Goal: Transaction & Acquisition: Obtain resource

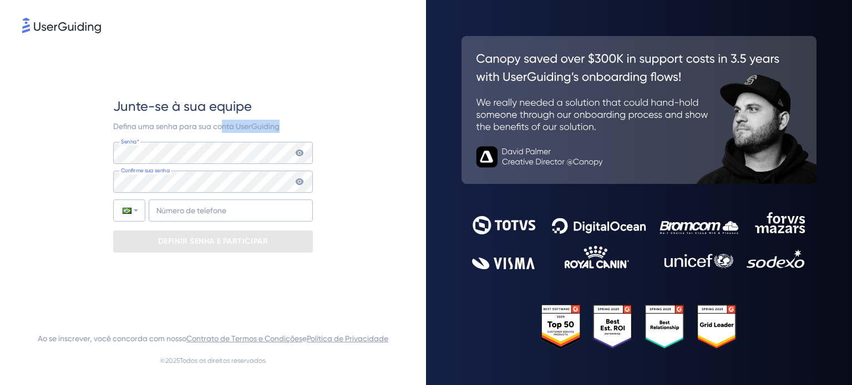
drag, startPoint x: 225, startPoint y: 128, endPoint x: 280, endPoint y: 126, distance: 55.5
click at [280, 126] on div "Defina uma senha para sua conta UserGuiding" at bounding box center [213, 126] width 200 height 13
click at [298, 151] on icon at bounding box center [300, 153] width 8 height 7
click at [298, 151] on icon at bounding box center [300, 153] width 8 height 8
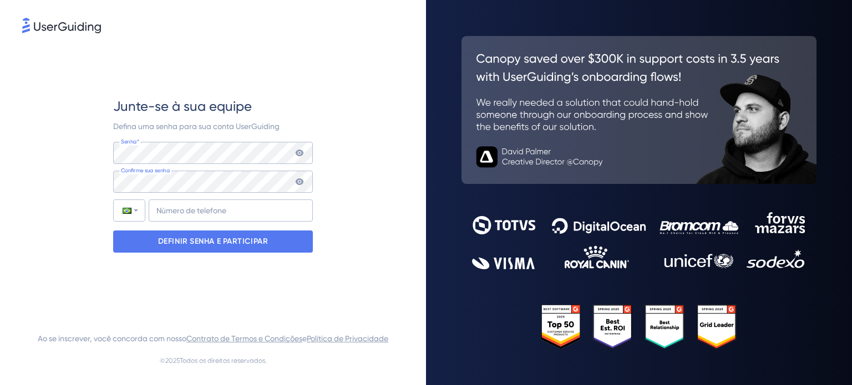
click at [301, 181] on icon at bounding box center [299, 181] width 9 height 9
click at [165, 211] on input "+55" at bounding box center [231, 211] width 164 height 22
click at [203, 211] on input "+55" at bounding box center [231, 211] width 164 height 22
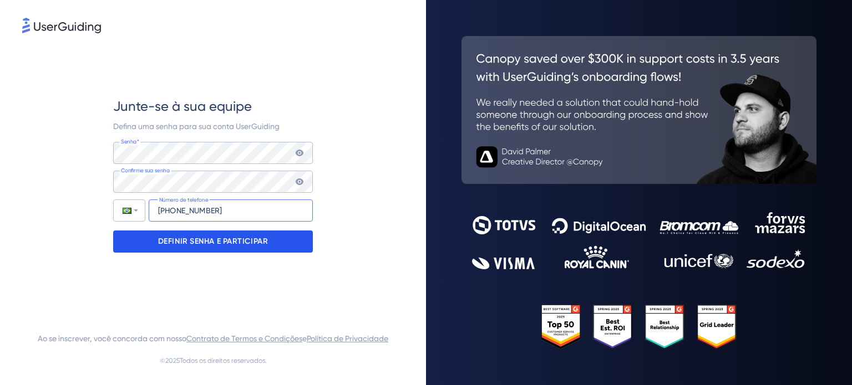
type input "[PHONE_NUMBER]"
click at [216, 243] on font "DEFINIR SENHA E PARTICIPAR" at bounding box center [213, 241] width 110 height 9
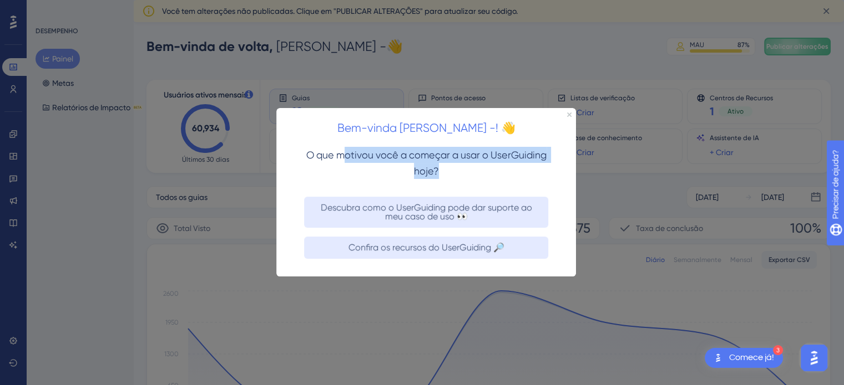
drag, startPoint x: 342, startPoint y: 156, endPoint x: 453, endPoint y: 171, distance: 111.5
click at [453, 171] on h3 "O que motivou você a começar a usar o UserGuiding hoje?" at bounding box center [426, 163] width 264 height 32
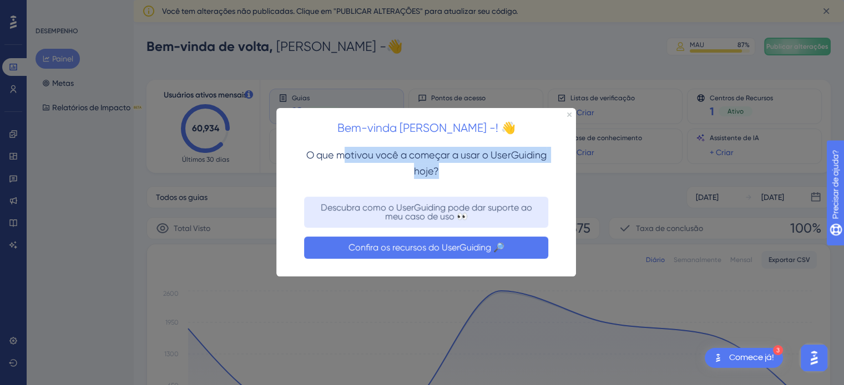
click at [498, 246] on font "Confira os recursos do UserGuiding 🔎" at bounding box center [426, 247] width 156 height 11
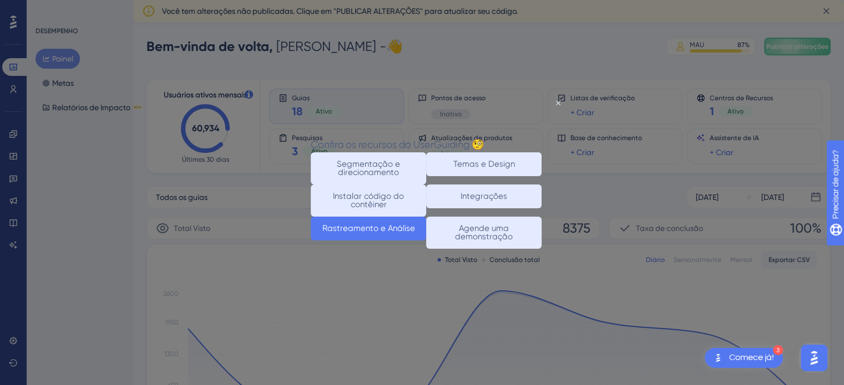
click at [394, 233] on font "Rastreamento e Análise" at bounding box center [368, 228] width 93 height 10
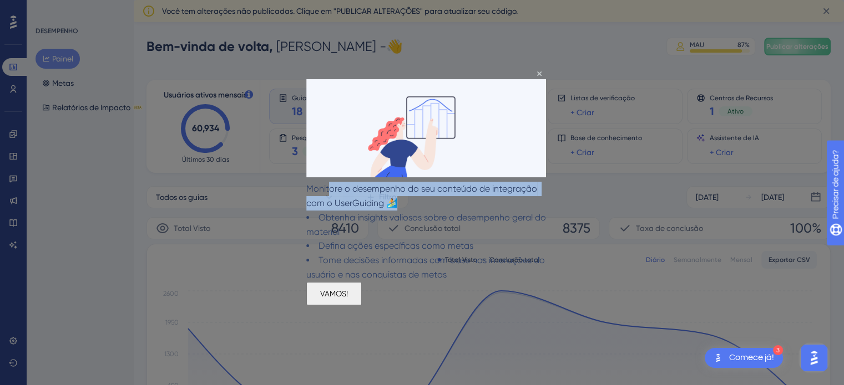
drag, startPoint x: 348, startPoint y: 181, endPoint x: 488, endPoint y: 206, distance: 141.9
click at [500, 200] on p "Monitore o desempenho do seu conteúdo de integração com o UserGuiding 🏄‍️" at bounding box center [426, 196] width 240 height 29
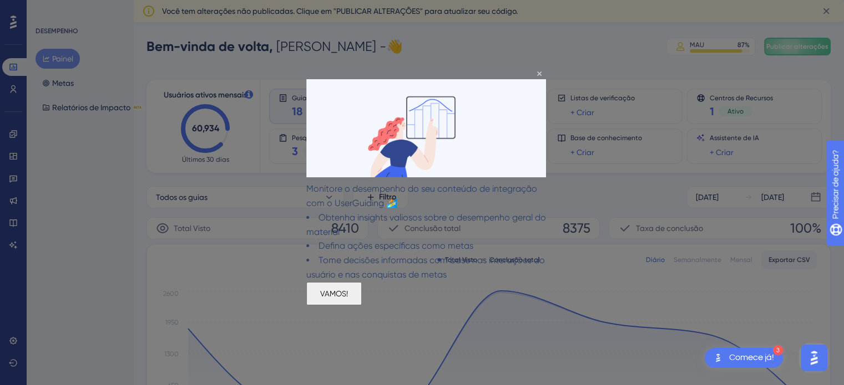
drag, startPoint x: 403, startPoint y: 230, endPoint x: 375, endPoint y: 221, distance: 29.6
click at [402, 230] on li "Obtenha insights valiosos sobre o desempenho geral do material" at bounding box center [426, 225] width 240 height 29
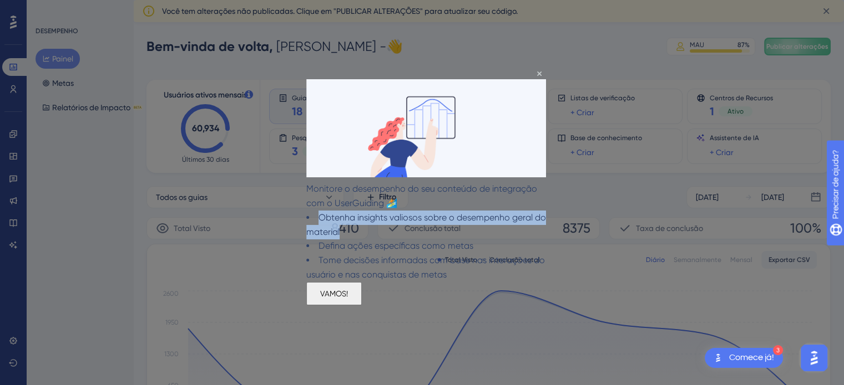
drag, startPoint x: 337, startPoint y: 211, endPoint x: 509, endPoint y: 228, distance: 173.3
click at [509, 228] on li "Obtenha insights valiosos sobre o desempenho geral do material" at bounding box center [426, 225] width 240 height 29
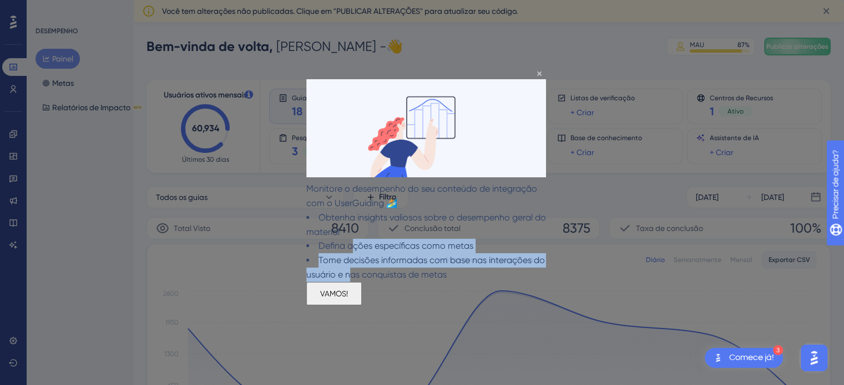
drag, startPoint x: 374, startPoint y: 246, endPoint x: 424, endPoint y: 273, distance: 57.3
click at [424, 266] on div "Obtenha insights valiosos sobre o desempenho geral do material Defina ações esp…" at bounding box center [426, 247] width 240 height 72
click at [348, 298] on font "VAMOS!" at bounding box center [334, 294] width 28 height 9
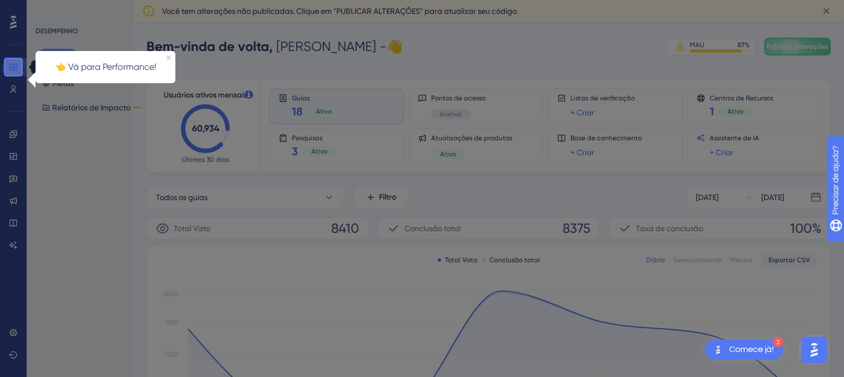
click at [13, 69] on icon at bounding box center [13, 67] width 9 height 9
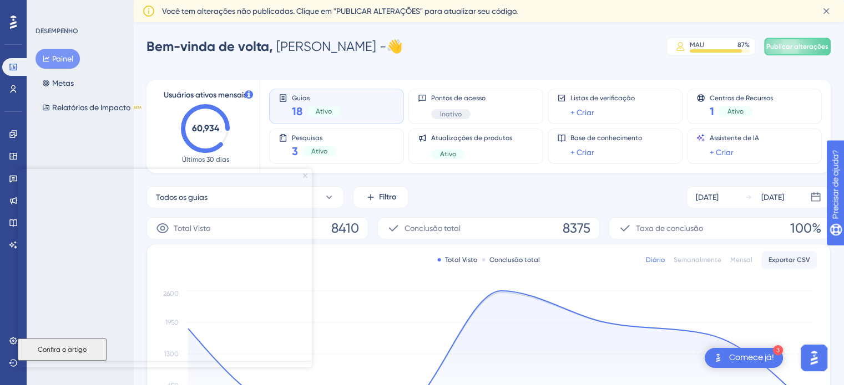
drag, startPoint x: 306, startPoint y: 175, endPoint x: 323, endPoint y: 343, distance: 169.0
click at [306, 174] on icon "Fechar visualização" at bounding box center [305, 175] width 4 height 4
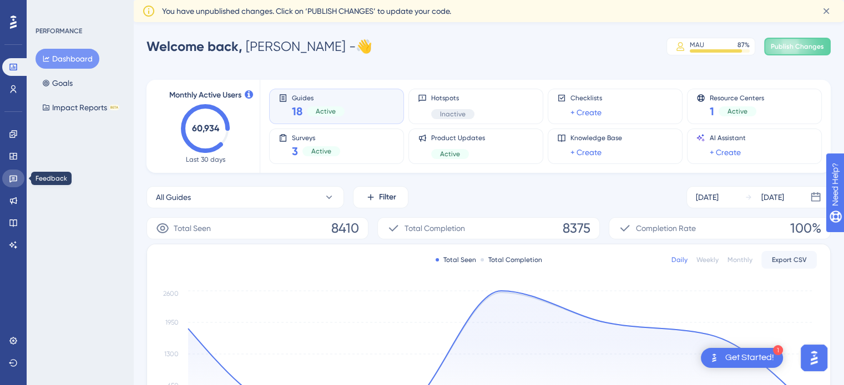
click at [12, 181] on icon at bounding box center [13, 179] width 8 height 7
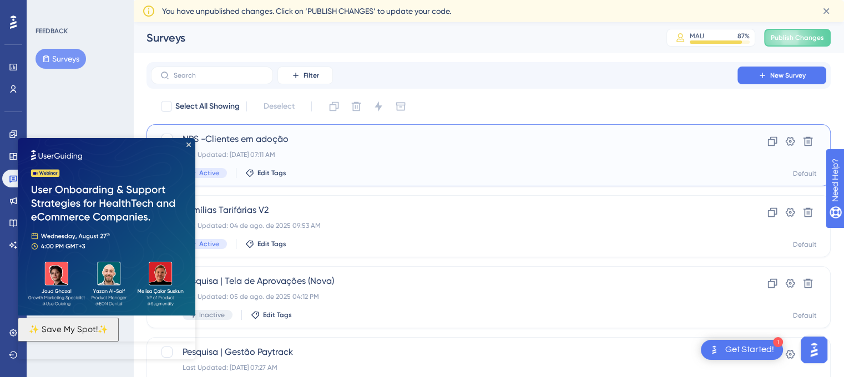
click at [295, 139] on span "NPS -Clientes em adoção" at bounding box center [443, 139] width 523 height 13
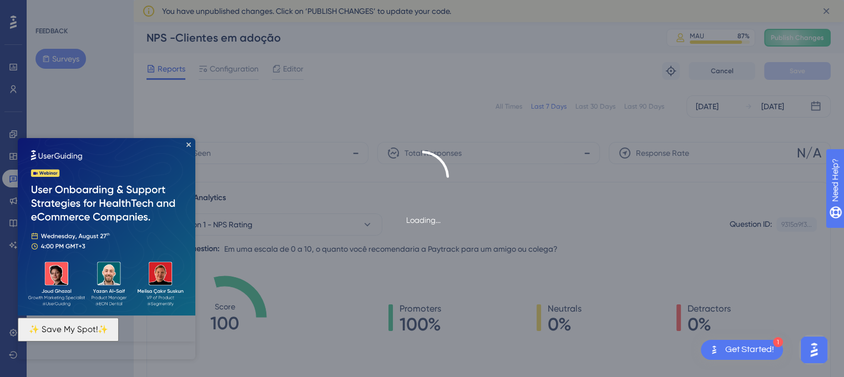
click at [185, 144] on img at bounding box center [106, 226] width 177 height 177
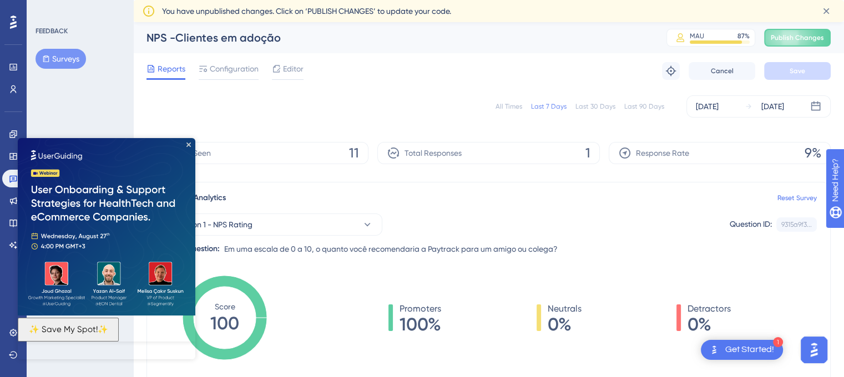
click at [190, 140] on img at bounding box center [106, 226] width 177 height 177
click at [126, 115] on div "FEEDBACK Surveys" at bounding box center [80, 188] width 106 height 377
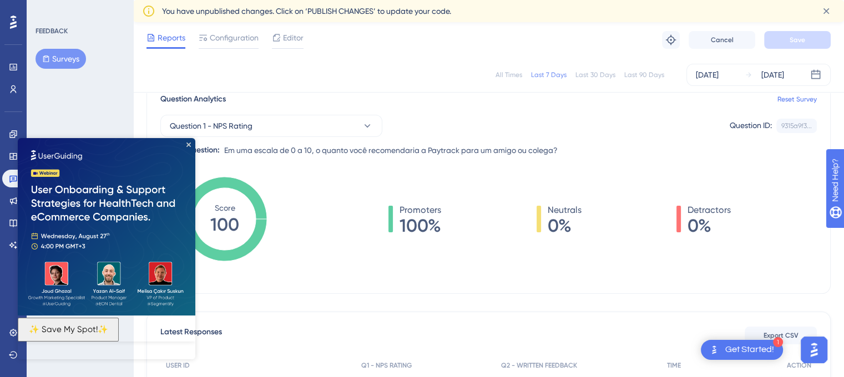
scroll to position [111, 0]
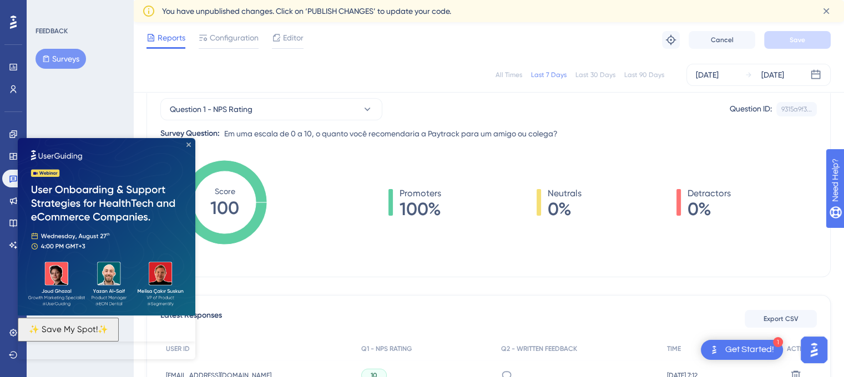
click at [189, 144] on icon "Close Preview" at bounding box center [188, 145] width 4 height 4
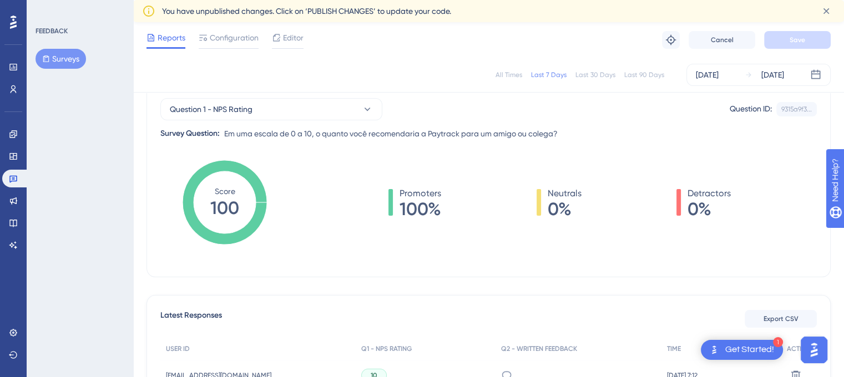
scroll to position [0, 0]
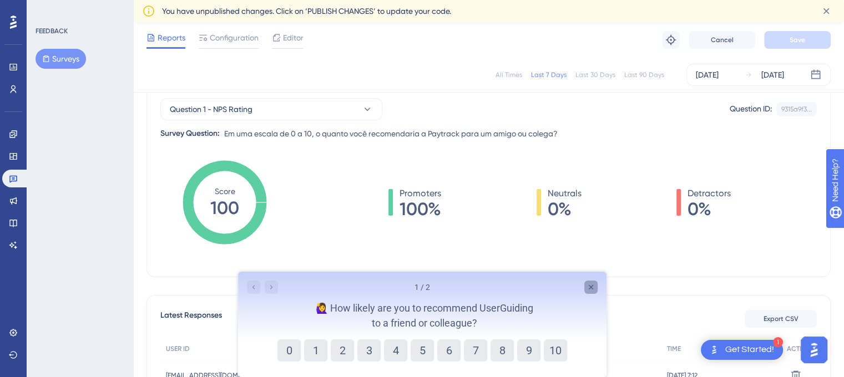
click at [593, 285] on icon "Close survey" at bounding box center [590, 287] width 9 height 9
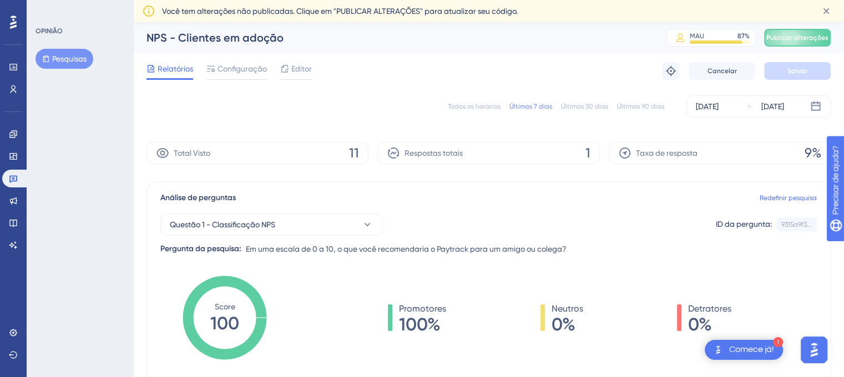
click at [100, 201] on div "OPINIÃO Pesquisas" at bounding box center [80, 188] width 106 height 377
click at [585, 108] on font "Últimos 30 dias" at bounding box center [584, 107] width 47 height 8
click at [285, 226] on button "Questão 1 - Classificação NPS" at bounding box center [271, 225] width 222 height 22
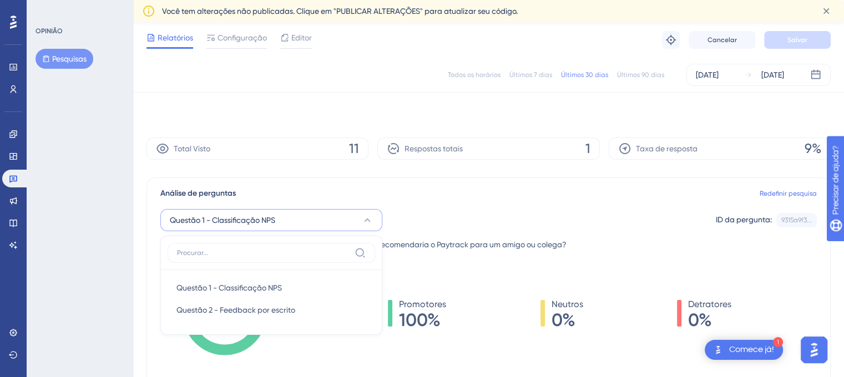
scroll to position [101, 0]
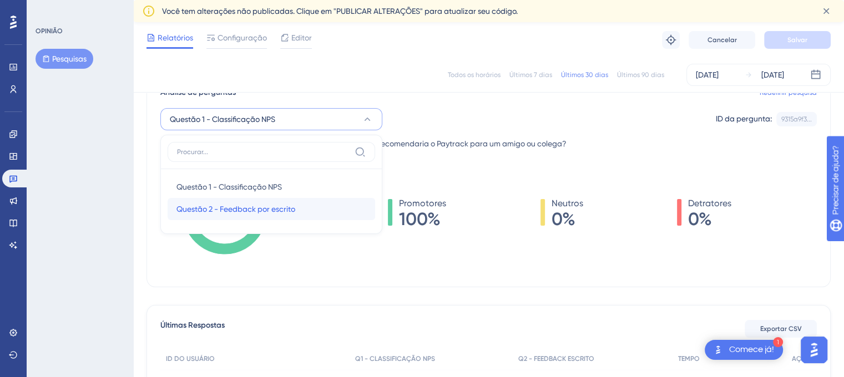
click at [286, 215] on span "Questão 2 - Feedback por escrito" at bounding box center [235, 208] width 119 height 13
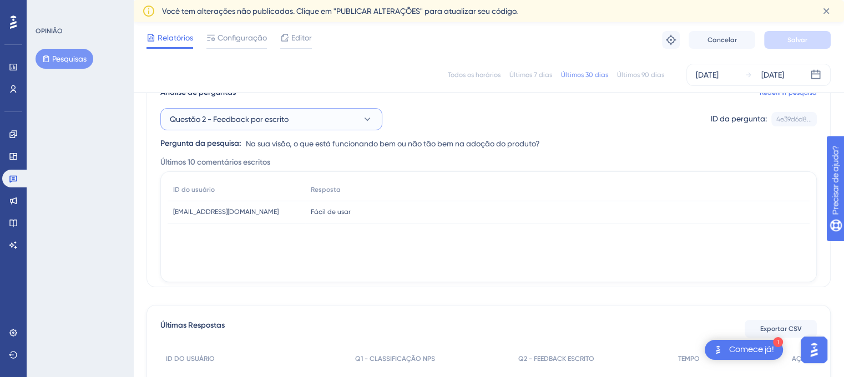
click at [329, 110] on button "Questão 2 - Feedback por escrito" at bounding box center [271, 119] width 222 height 22
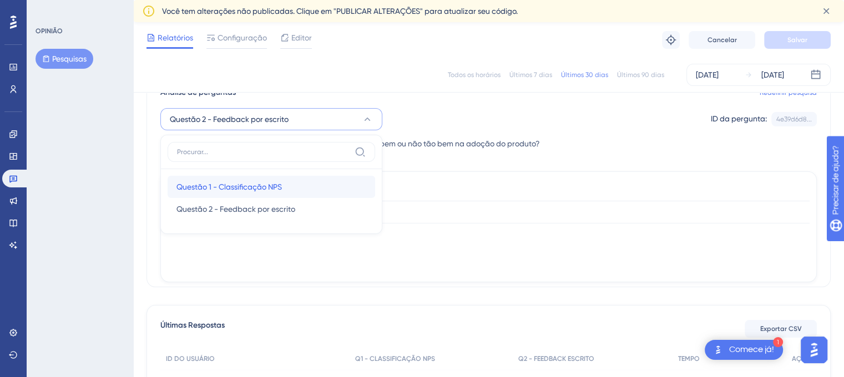
click at [273, 185] on font "Questão 1 - Classificação NPS" at bounding box center [228, 186] width 105 height 9
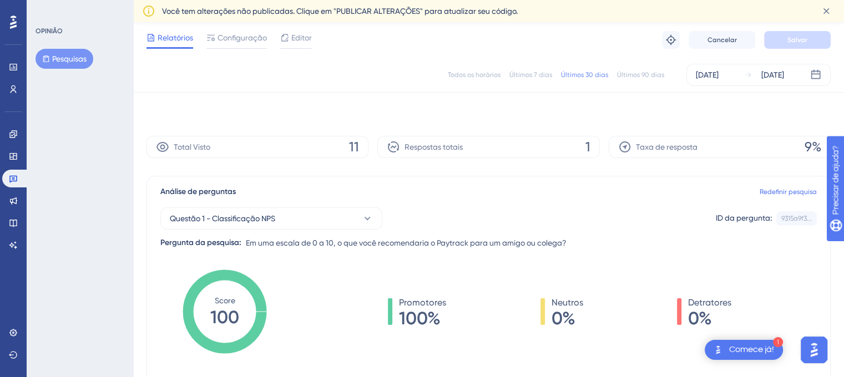
scroll to position [0, 0]
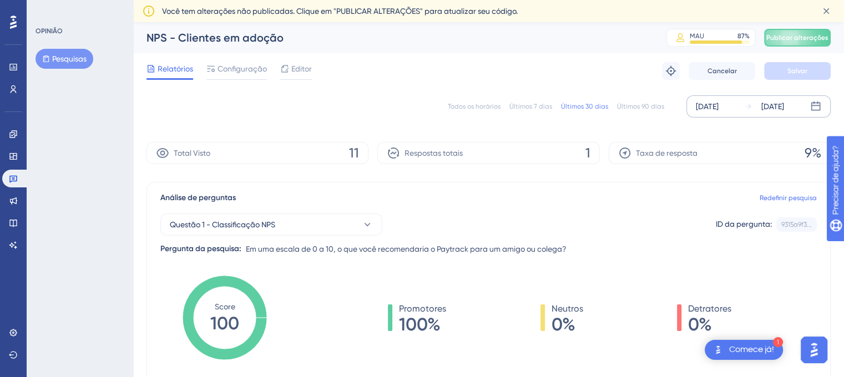
click at [718, 108] on div "[DATE]" at bounding box center [707, 106] width 23 height 13
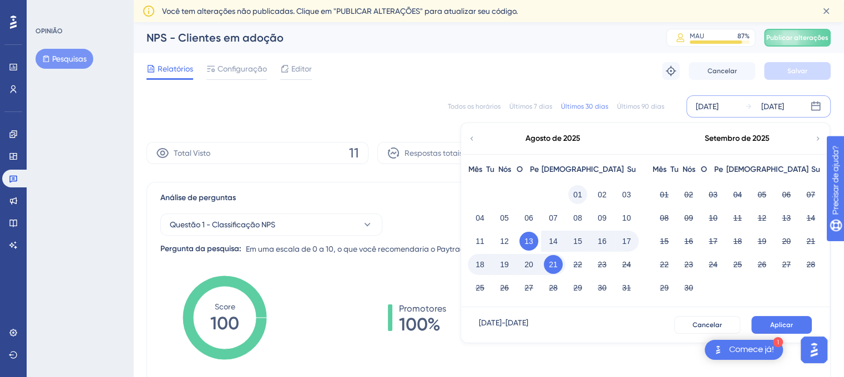
click at [578, 194] on font "01" at bounding box center [577, 194] width 9 height 9
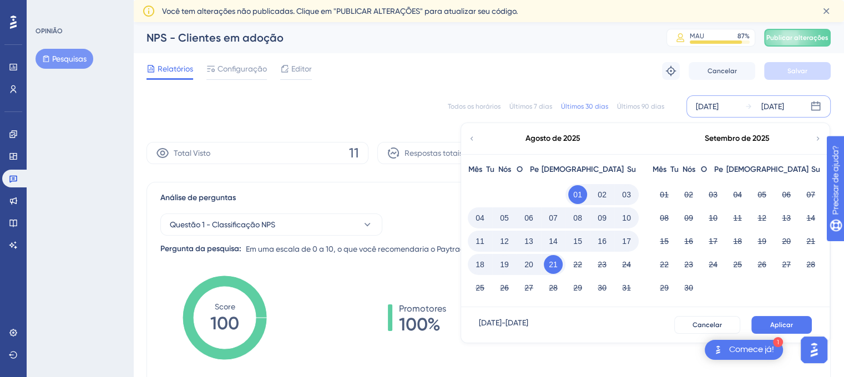
click at [471, 137] on icon at bounding box center [472, 139] width 8 height 10
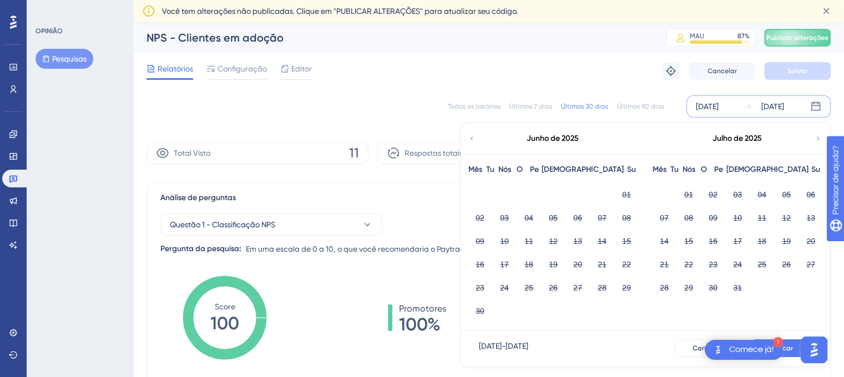
click at [814, 135] on icon at bounding box center [818, 139] width 8 height 10
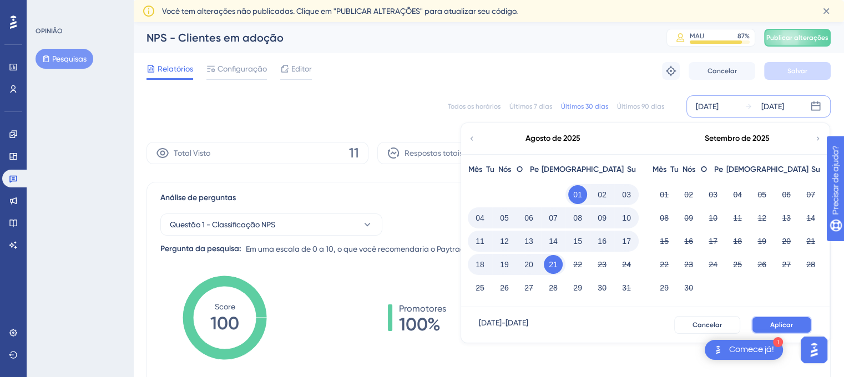
click at [765, 323] on button "Aplicar" at bounding box center [781, 325] width 60 height 18
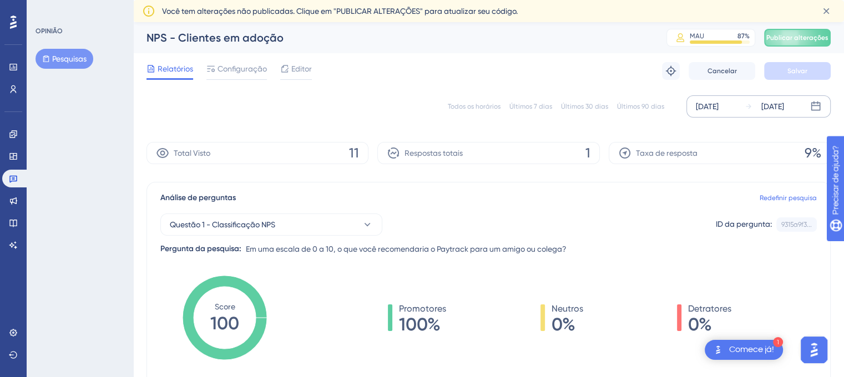
click at [162, 152] on icon at bounding box center [162, 152] width 13 height 13
click at [113, 120] on div "OPINIÃO Pesquisas" at bounding box center [80, 188] width 106 height 377
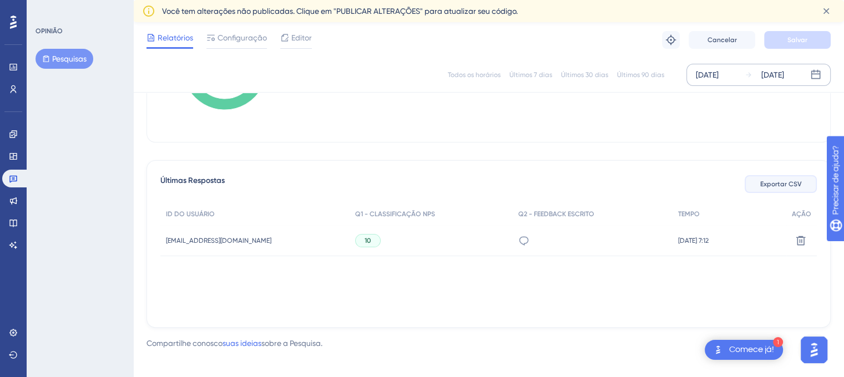
click at [785, 185] on font "Exportar CSV" at bounding box center [781, 184] width 42 height 8
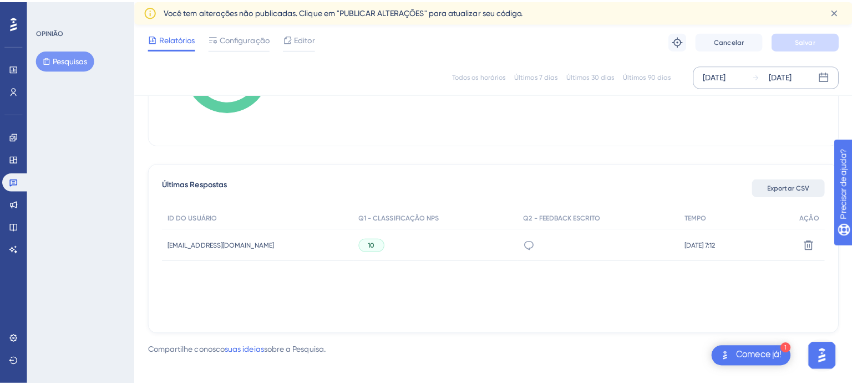
scroll to position [245, 0]
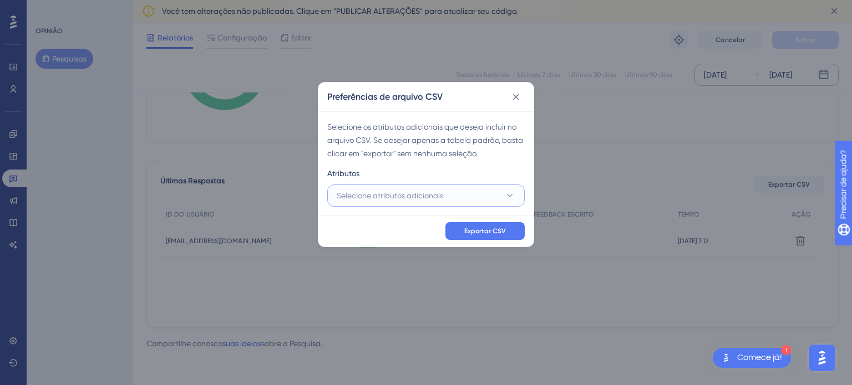
click at [393, 185] on button "Selecione atributos adicionais" at bounding box center [425, 196] width 197 height 22
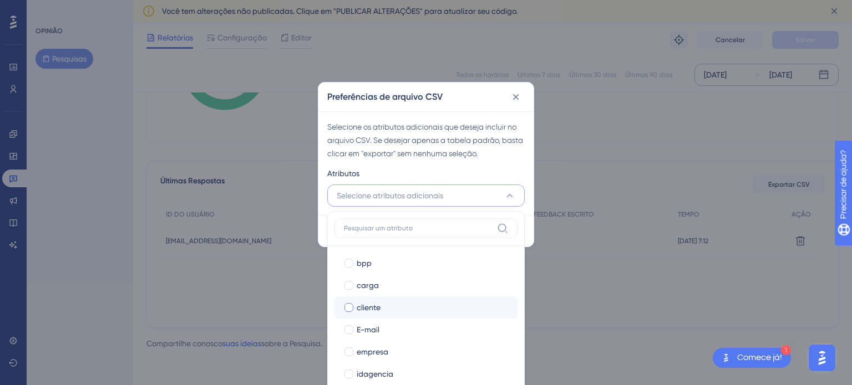
scroll to position [277, 0]
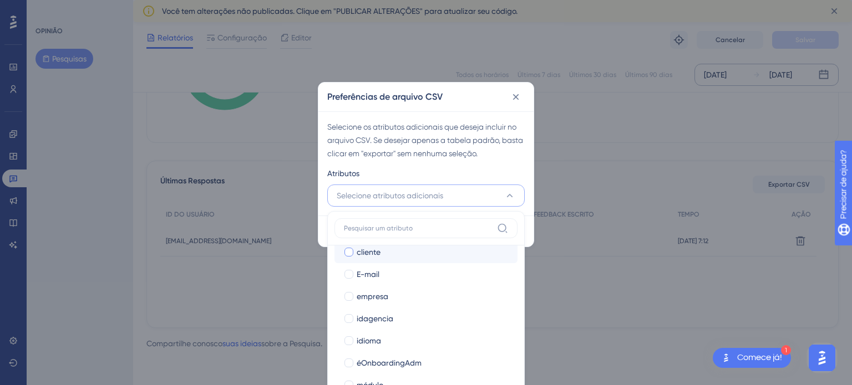
click at [346, 251] on div at bounding box center [348, 252] width 9 height 9
checkbox input "true"
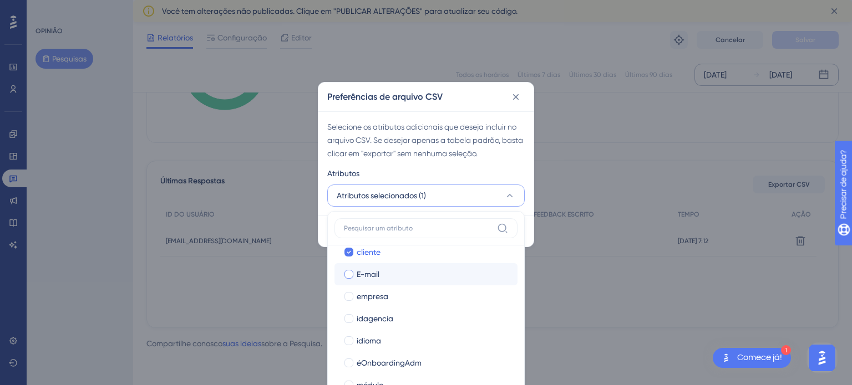
click at [348, 276] on div at bounding box center [348, 274] width 9 height 9
checkbox input "true"
click at [351, 299] on div at bounding box center [348, 296] width 9 height 9
checkbox input "true"
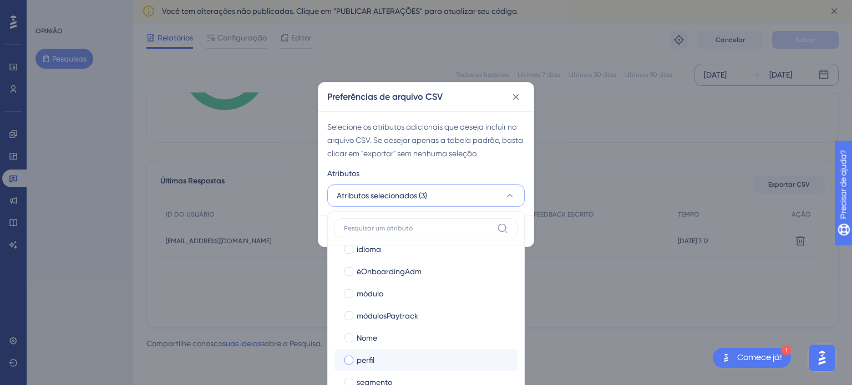
scroll to position [388, 0]
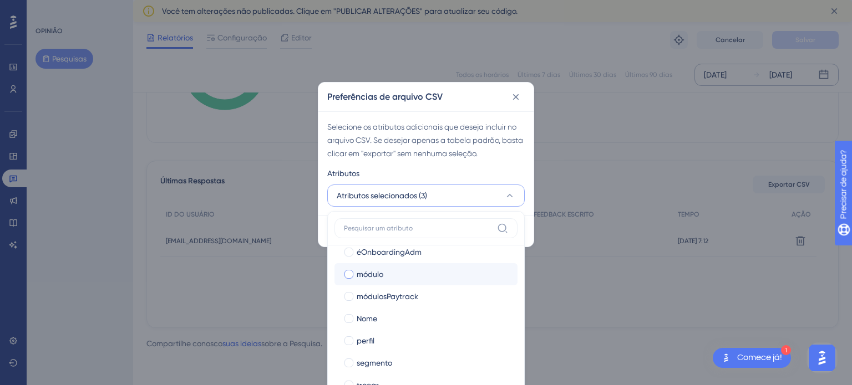
click at [351, 272] on div at bounding box center [348, 274] width 9 height 9
checkbox input "true"
click at [346, 295] on div at bounding box center [348, 296] width 9 height 9
checkbox input "true"
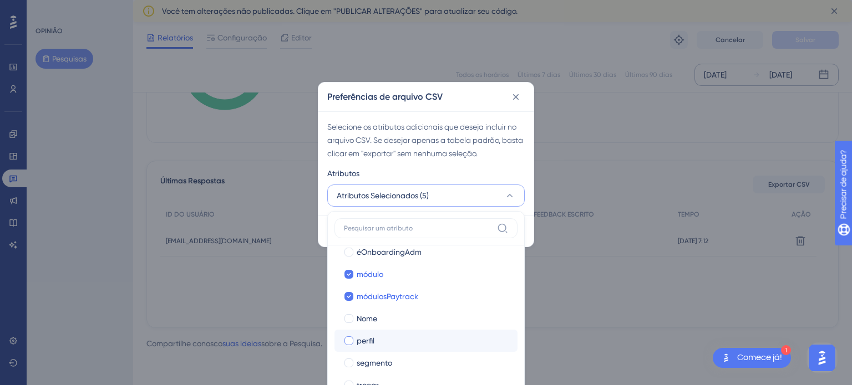
scroll to position [408, 0]
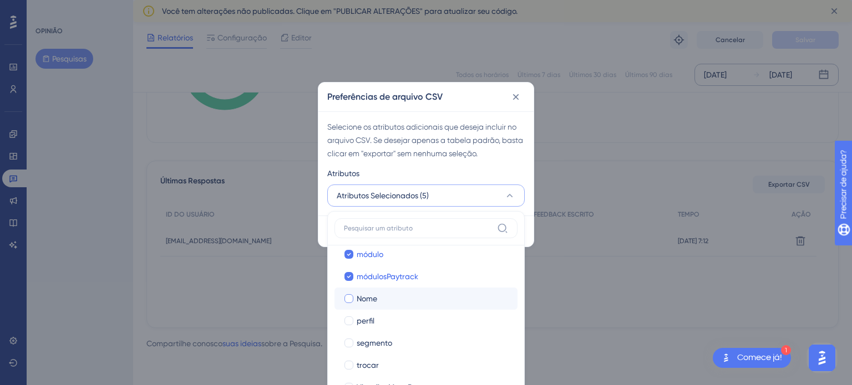
click at [348, 300] on div at bounding box center [348, 299] width 9 height 9
checkbox input "true"
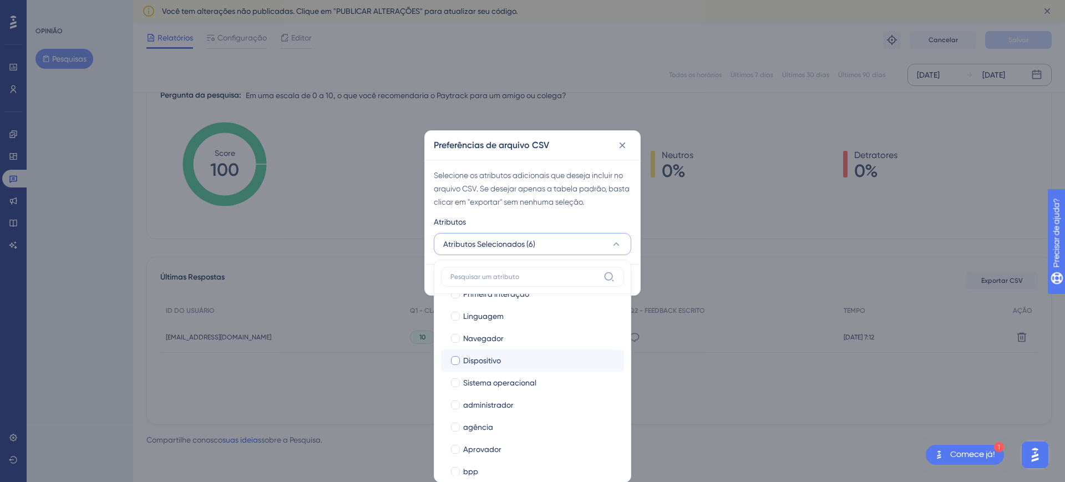
scroll to position [0, 0]
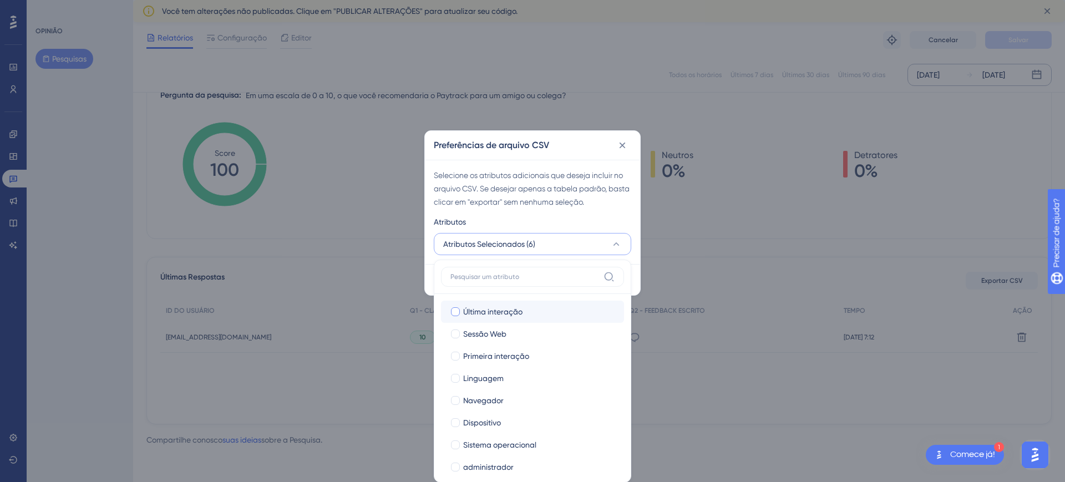
click at [517, 312] on font "Última interação" at bounding box center [492, 311] width 59 height 9
checkbox input "true"
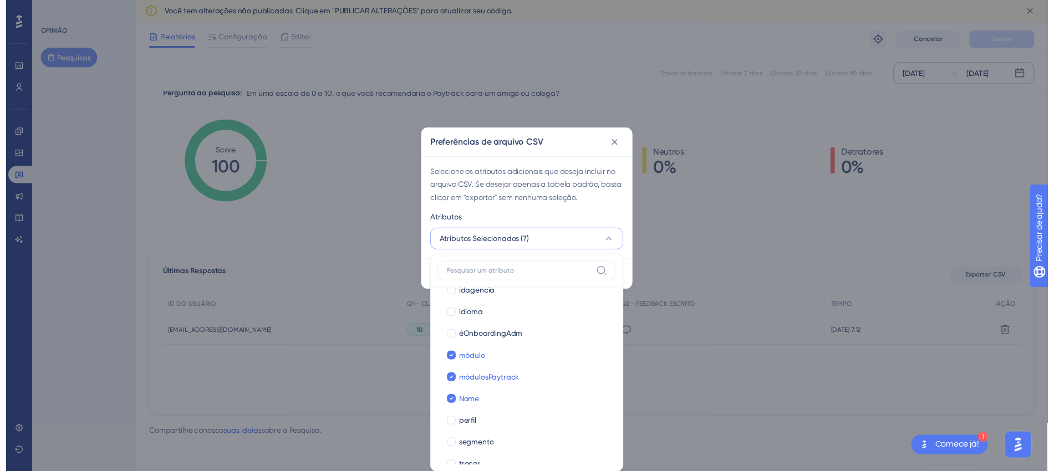
scroll to position [409, 0]
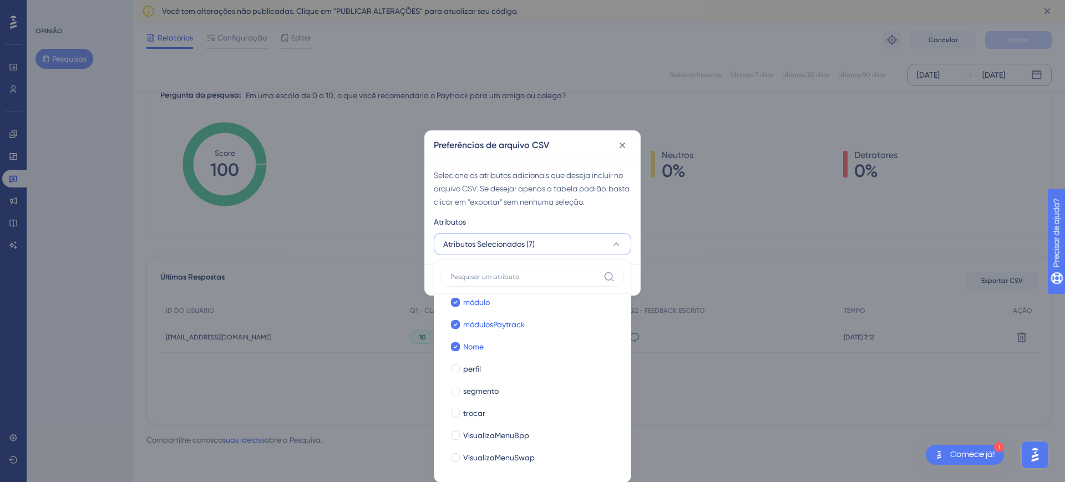
click at [577, 216] on div "Atributos" at bounding box center [532, 224] width 197 height 18
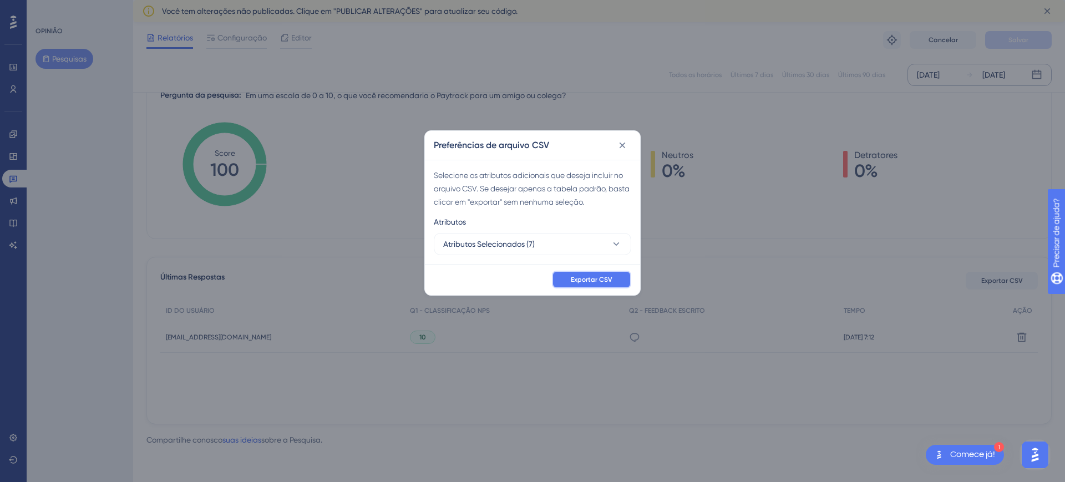
click at [595, 281] on font "Exportar CSV" at bounding box center [592, 280] width 42 height 8
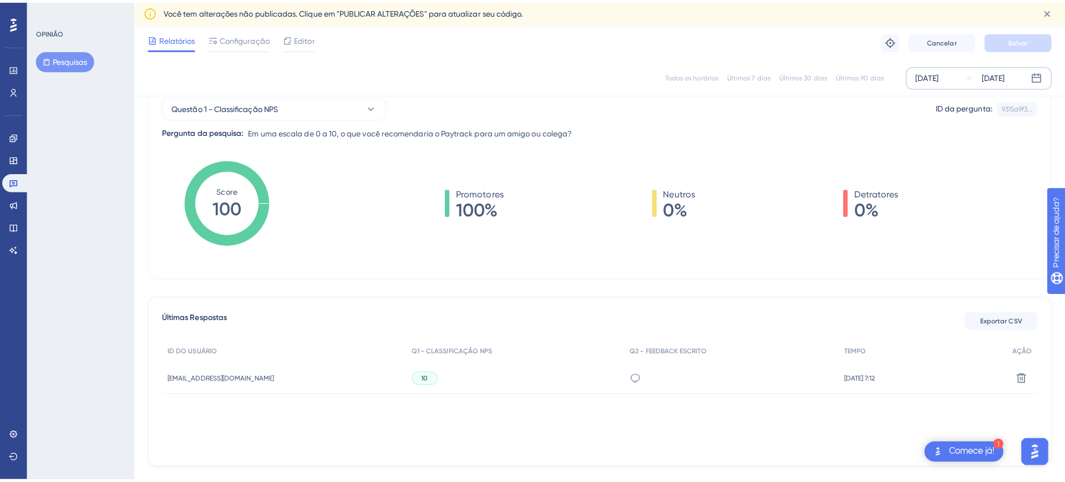
scroll to position [90, 0]
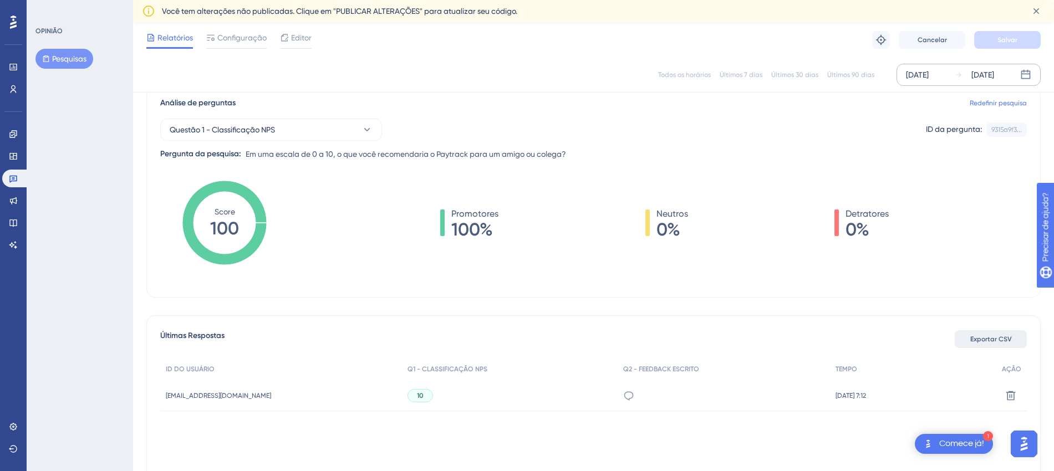
click at [851, 341] on font "Exportar CSV" at bounding box center [992, 340] width 42 height 8
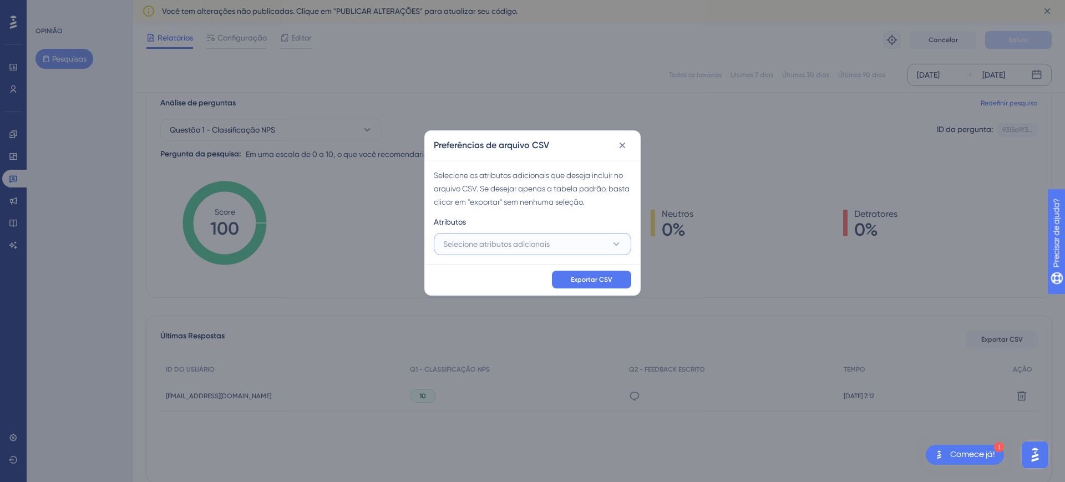
click at [511, 242] on font "Selecione atributos adicionais" at bounding box center [496, 244] width 106 height 9
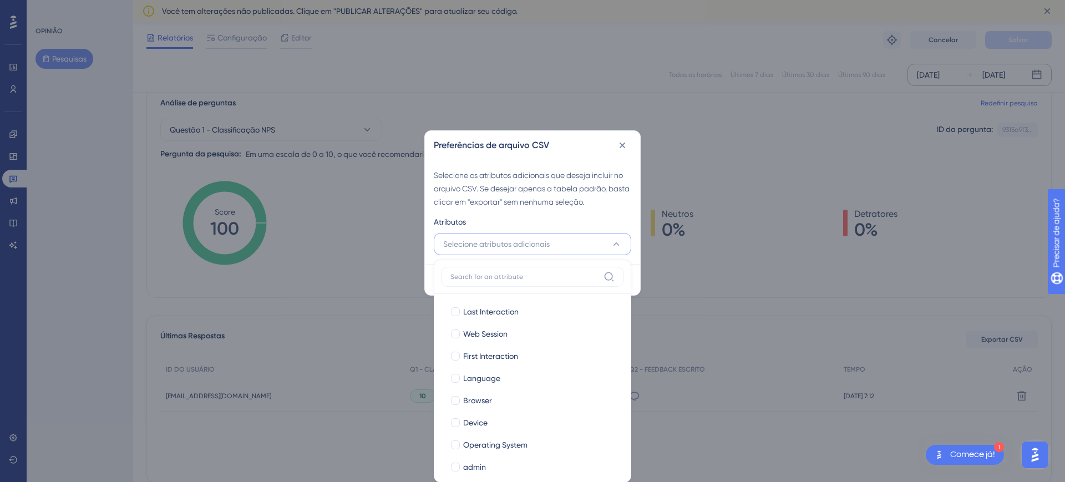
scroll to position [99, 0]
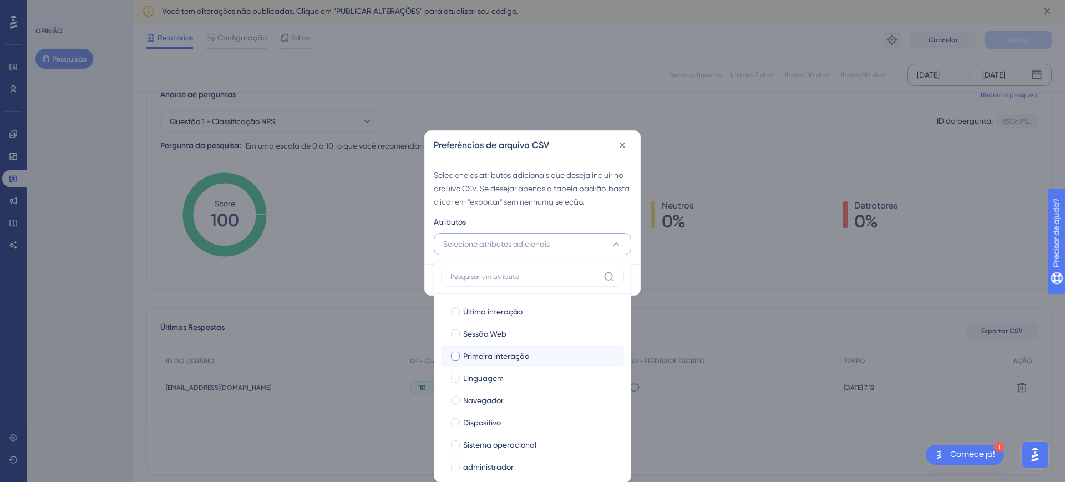
click at [454, 354] on div at bounding box center [455, 356] width 9 height 9
checkbox input "true"
click at [454, 313] on div at bounding box center [455, 311] width 9 height 9
checkbox input "true"
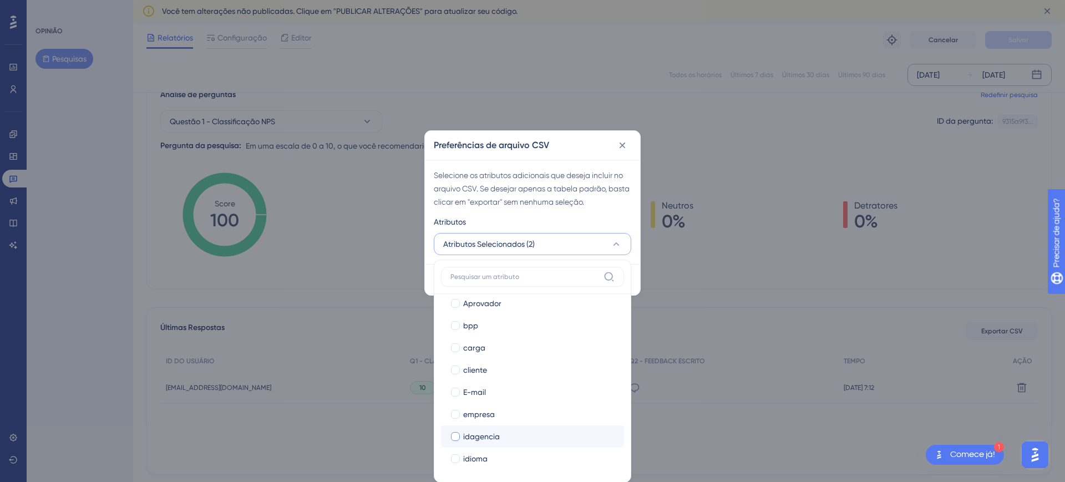
scroll to position [277, 0]
click at [454, 300] on div at bounding box center [455, 300] width 9 height 9
checkbox input "true"
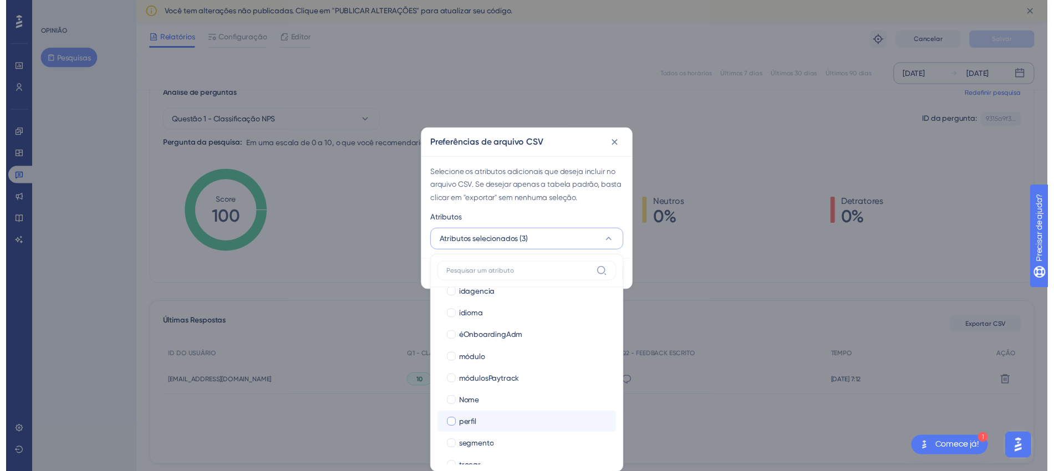
scroll to position [409, 0]
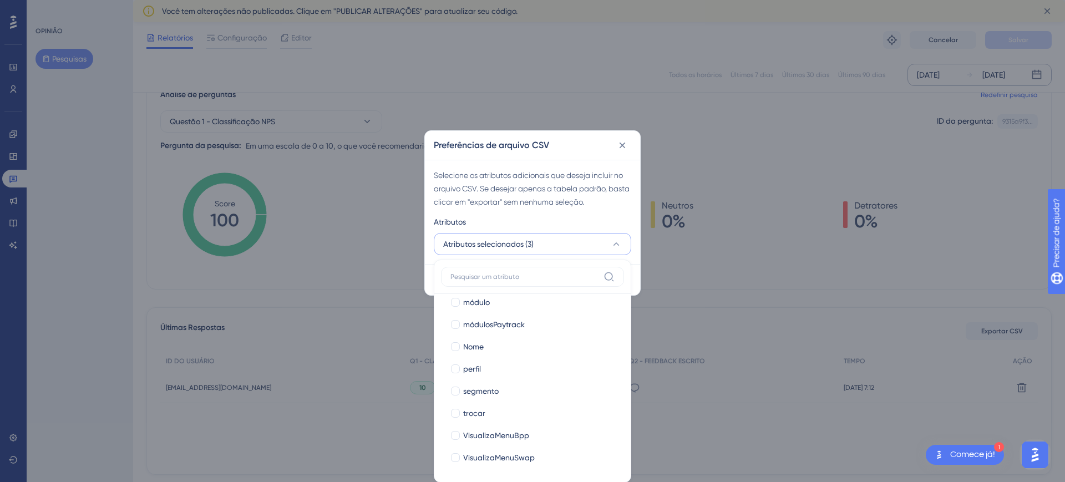
click at [601, 215] on div "Atributos" at bounding box center [532, 224] width 197 height 18
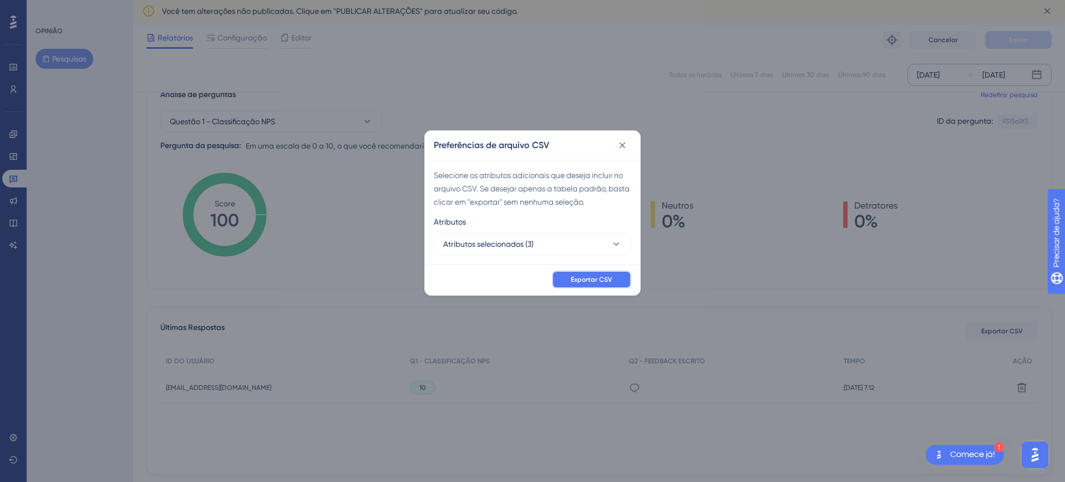
click at [570, 280] on button "Exportar CSV" at bounding box center [591, 280] width 79 height 18
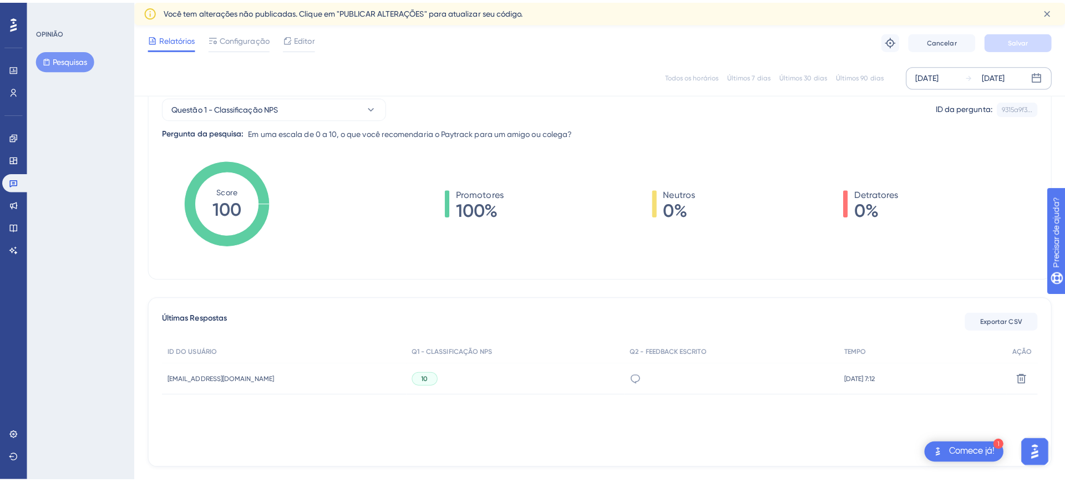
scroll to position [90, 0]
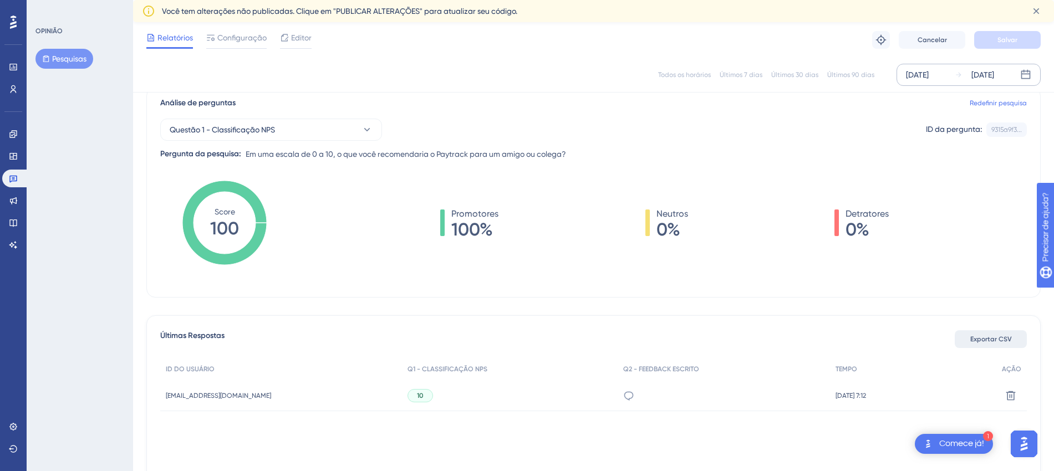
click at [851, 335] on span "Exportar CSV" at bounding box center [992, 339] width 42 height 9
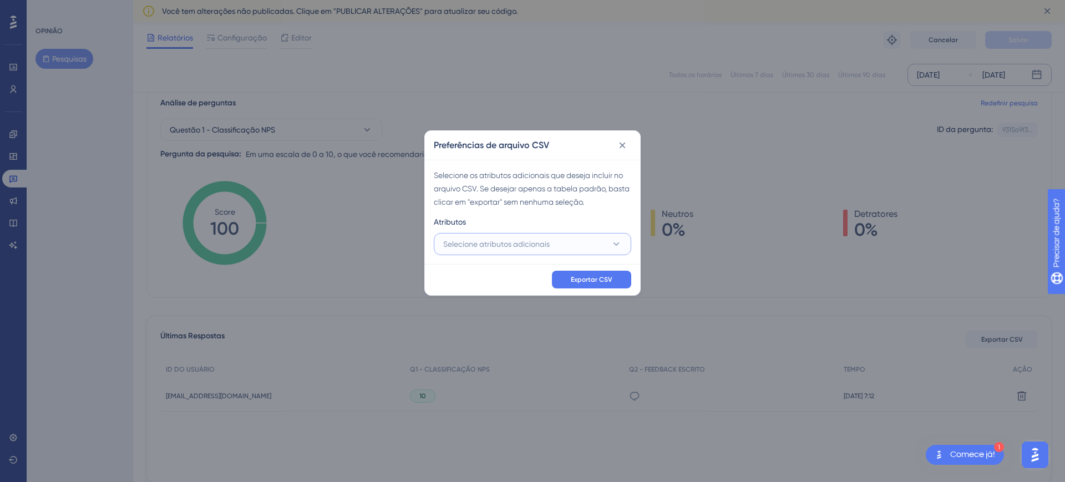
click at [455, 240] on font "Selecione atributos adicionais" at bounding box center [496, 244] width 106 height 9
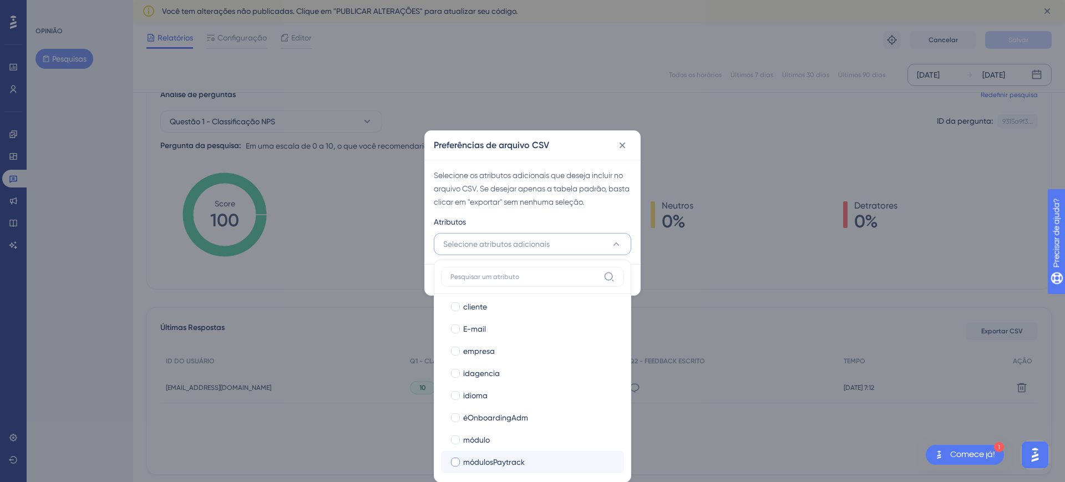
scroll to position [277, 0]
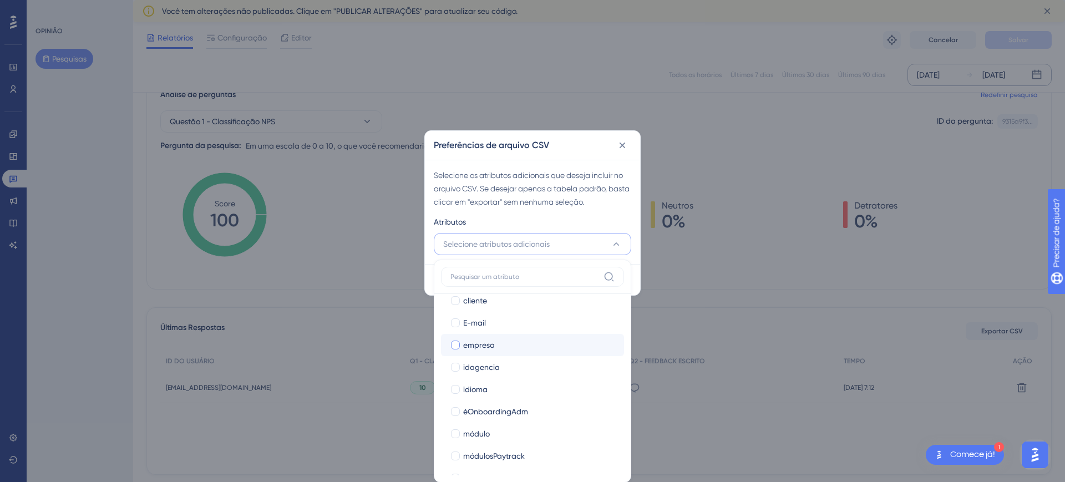
click at [497, 349] on div "empresa" at bounding box center [539, 344] width 152 height 13
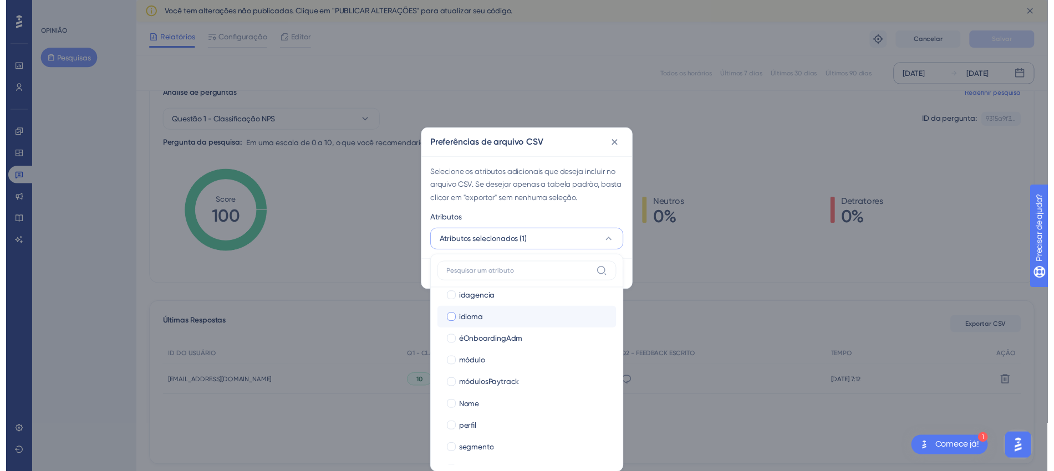
scroll to position [270, 0]
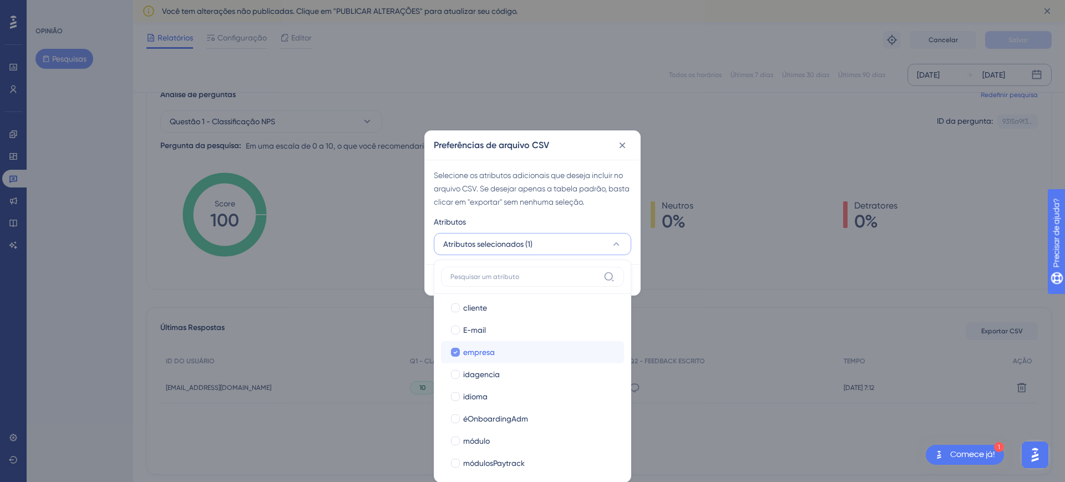
click at [486, 357] on span "empresa" at bounding box center [479, 352] width 32 height 13
checkbox input "false"
click at [484, 313] on span "cliente" at bounding box center [475, 307] width 24 height 13
checkbox input "true"
click at [612, 219] on div "Atributos" at bounding box center [532, 224] width 197 height 18
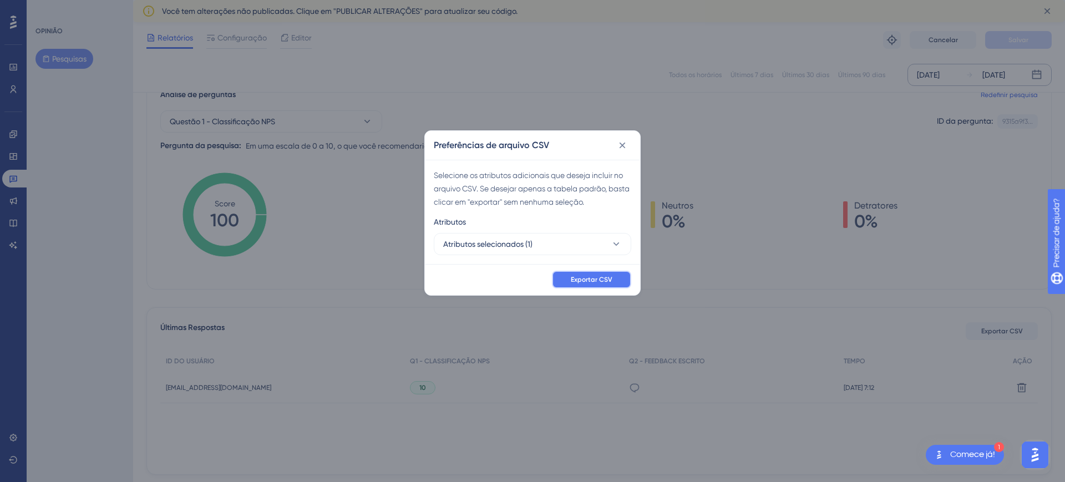
click at [598, 279] on font "Exportar CSV" at bounding box center [592, 280] width 42 height 8
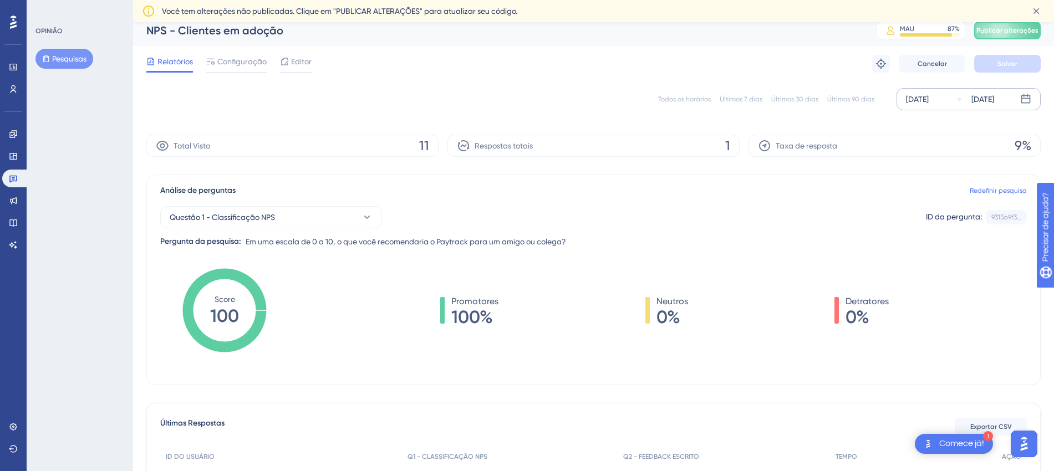
scroll to position [0, 0]
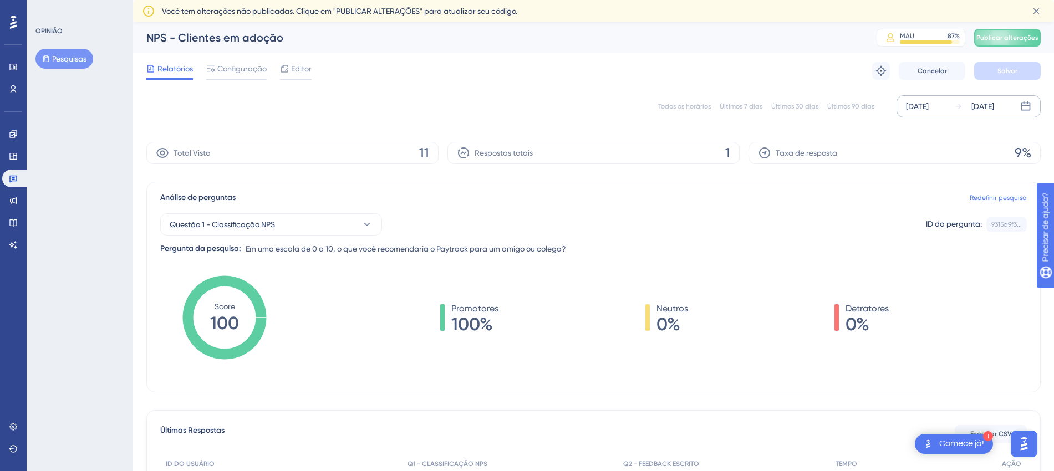
click at [285, 151] on div "Total Visto 11" at bounding box center [292, 153] width 292 height 22
click at [418, 148] on div "Total Visto 11" at bounding box center [292, 153] width 292 height 22
click at [164, 152] on icon at bounding box center [162, 153] width 12 height 10
click at [8, 87] on link at bounding box center [13, 89] width 22 height 18
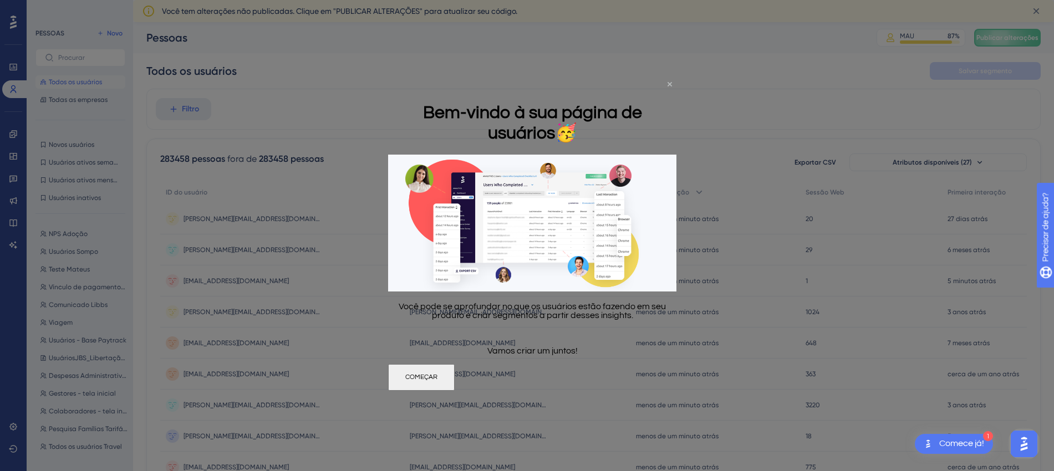
click at [671, 84] on icon "Fechar visualização" at bounding box center [670, 84] width 4 height 4
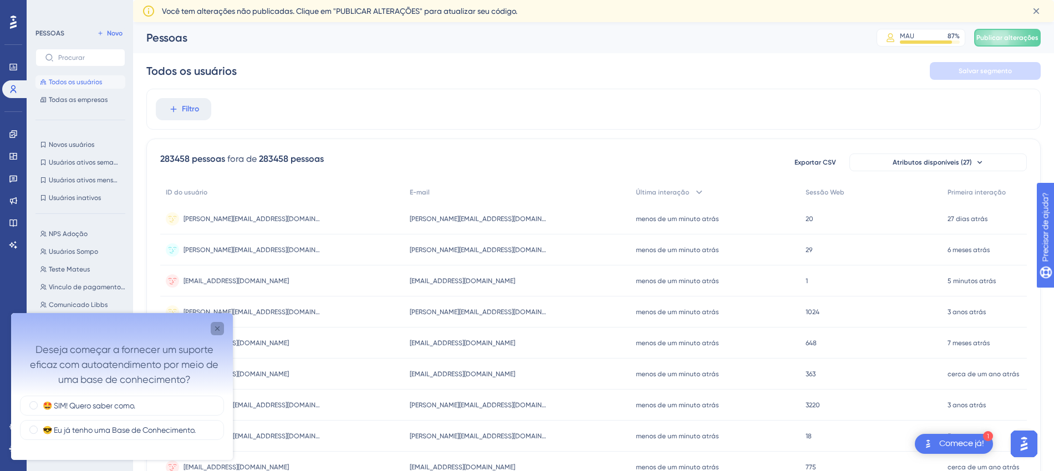
click at [216, 329] on icon "Pesquisa detalhada" at bounding box center [217, 329] width 4 height 4
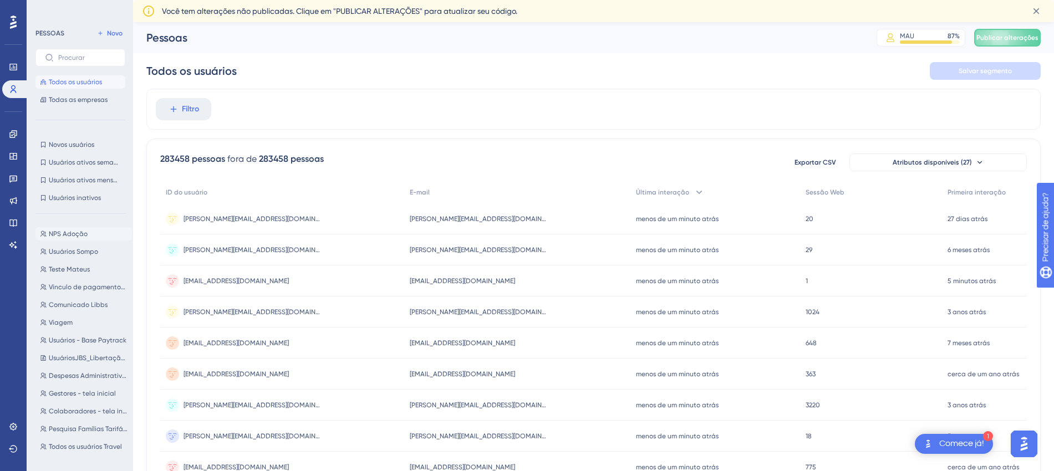
click at [68, 236] on font "NPS Adoção" at bounding box center [68, 234] width 39 height 8
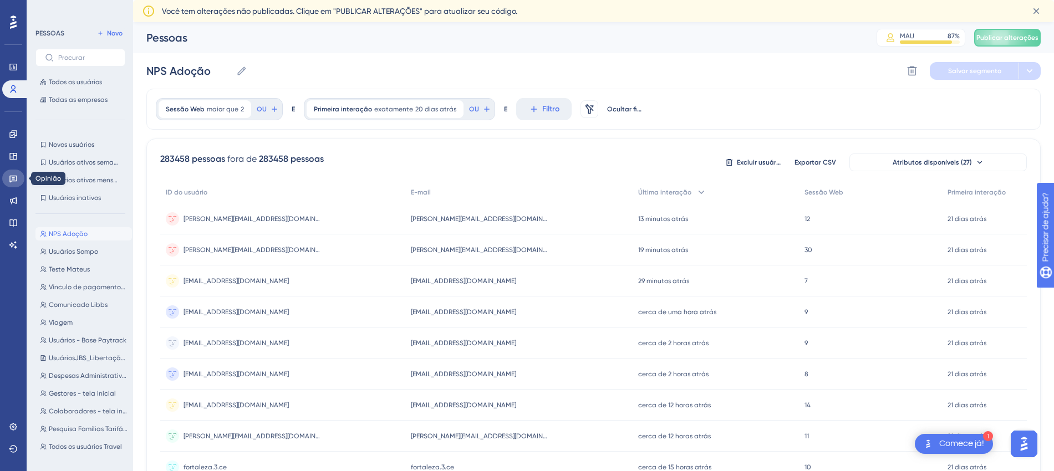
click at [9, 176] on icon at bounding box center [13, 178] width 9 height 9
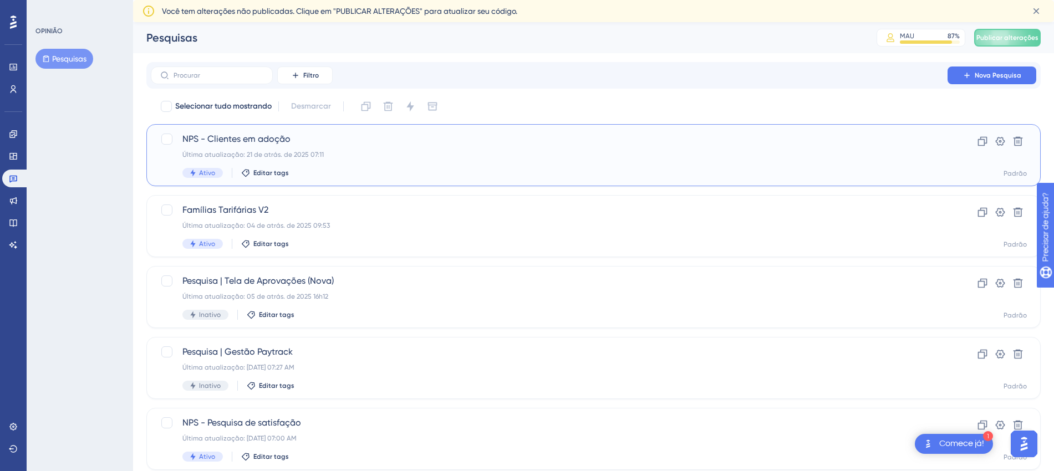
click at [354, 139] on span "NPS - Clientes em adoção" at bounding box center [549, 139] width 734 height 13
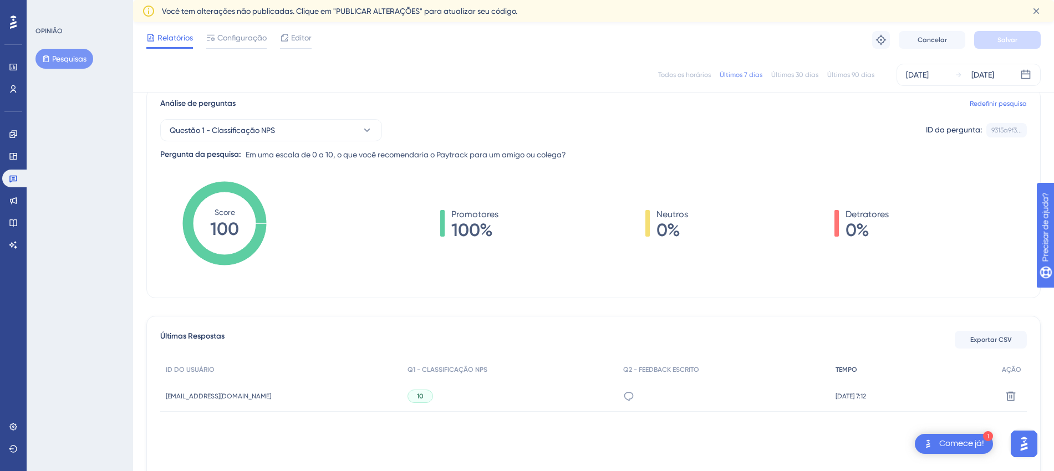
scroll to position [160, 0]
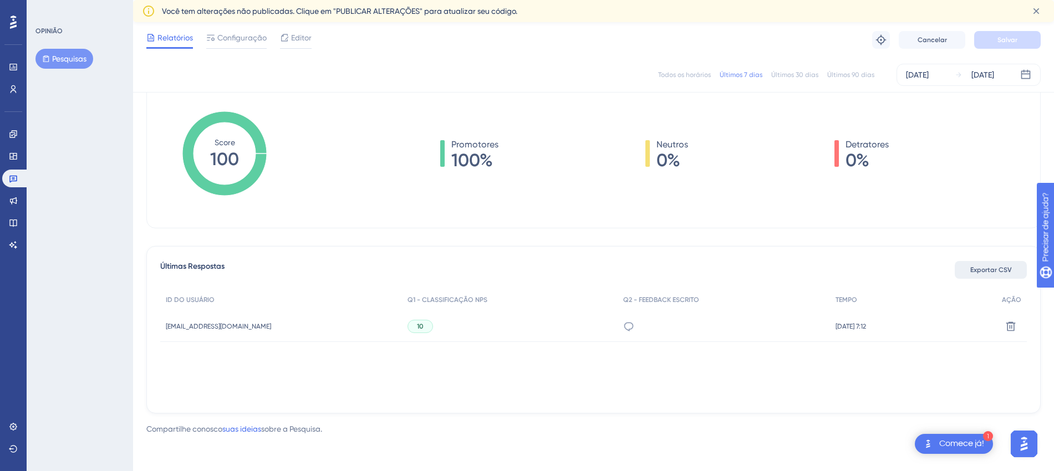
click at [851, 272] on font "Exportar CSV" at bounding box center [992, 270] width 42 height 8
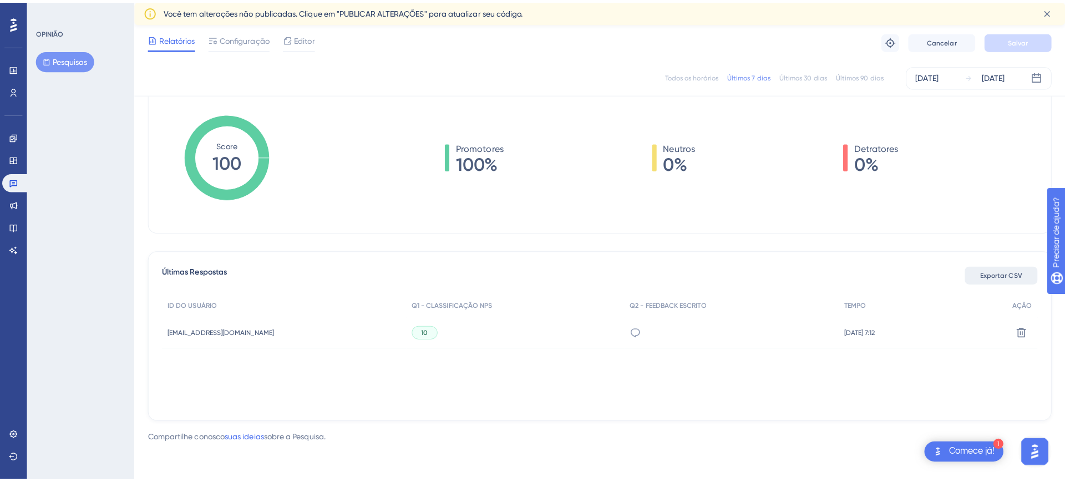
scroll to position [149, 0]
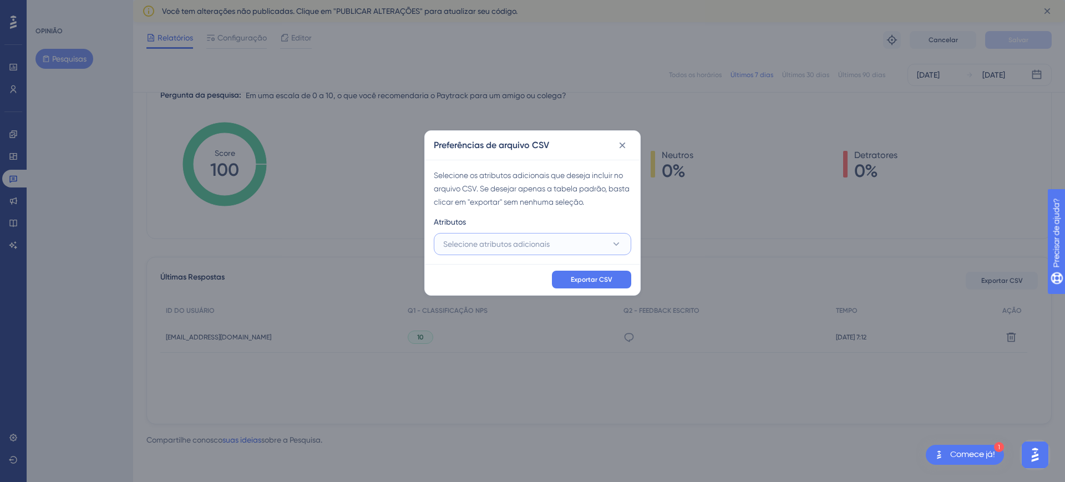
click at [529, 235] on button "Selecione atributos adicionais" at bounding box center [532, 244] width 197 height 22
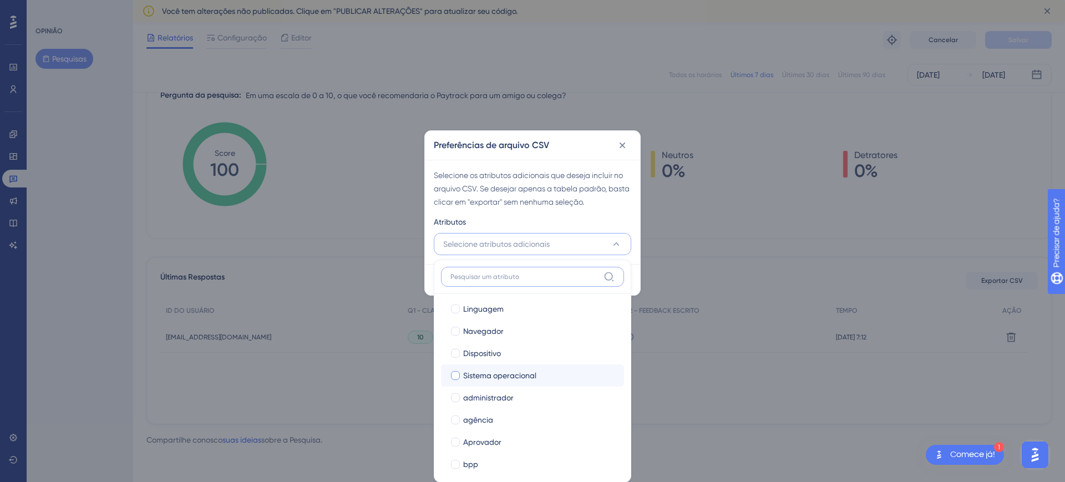
scroll to position [139, 0]
click at [531, 332] on div "administrador" at bounding box center [539, 328] width 152 height 13
checkbox input "true"
click at [500, 368] on font "Aprovador" at bounding box center [482, 372] width 38 height 9
checkbox input "true"
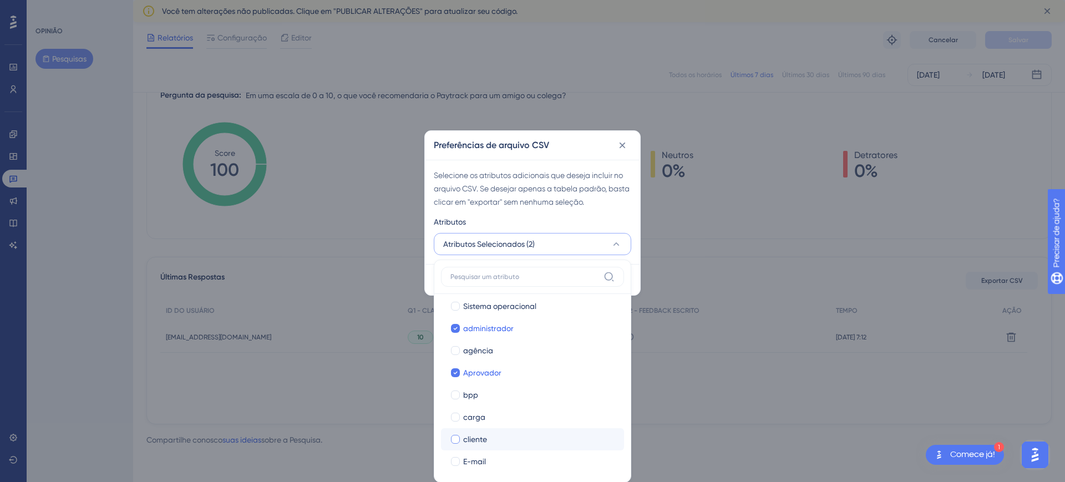
click at [524, 385] on div "cliente" at bounding box center [539, 439] width 152 height 13
checkbox input "true"
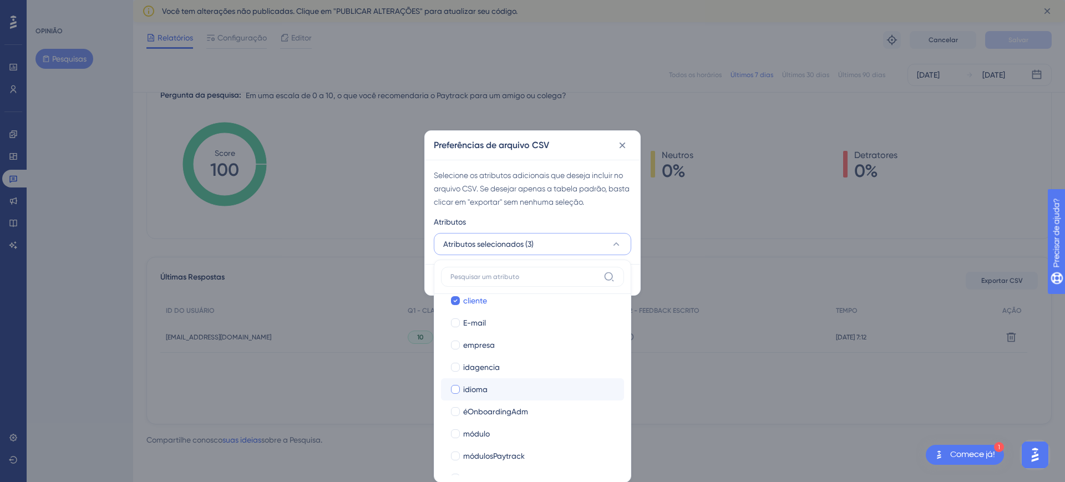
scroll to position [347, 0]
click at [534, 369] on div "módulo" at bounding box center [539, 364] width 152 height 13
checkbox input "true"
click at [516, 385] on div "segmento" at bounding box center [539, 390] width 152 height 13
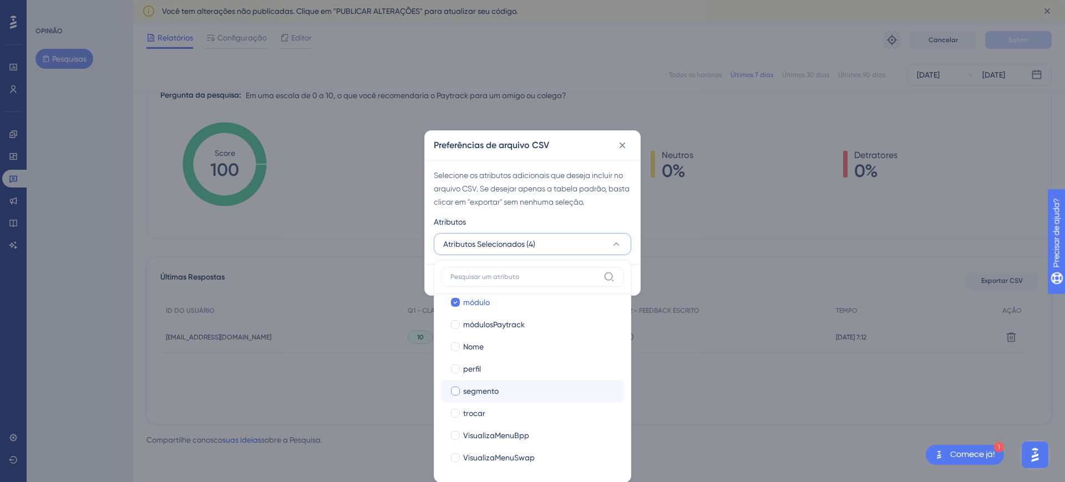
checkbox input "true"
click at [587, 224] on div "Atributos" at bounding box center [532, 224] width 197 height 18
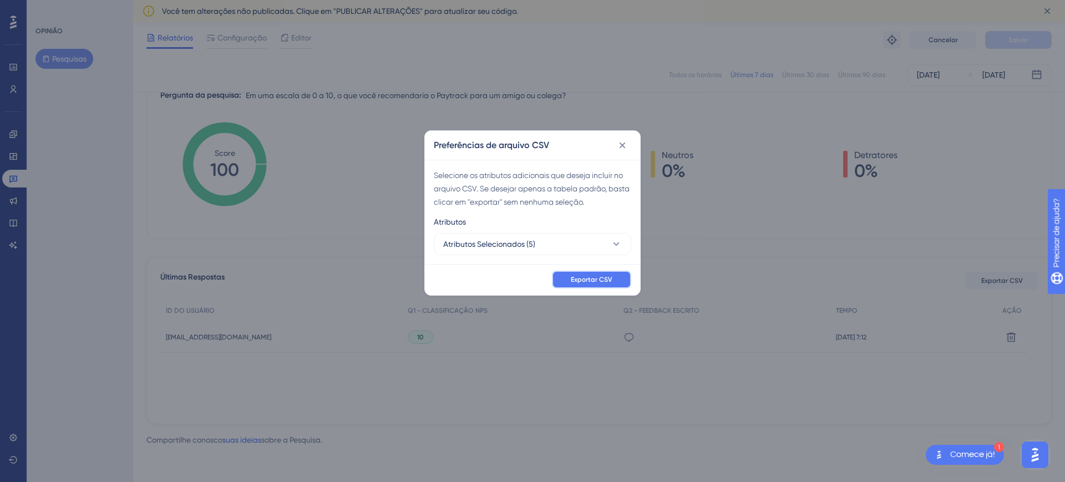
click at [591, 281] on font "Exportar CSV" at bounding box center [592, 280] width 42 height 8
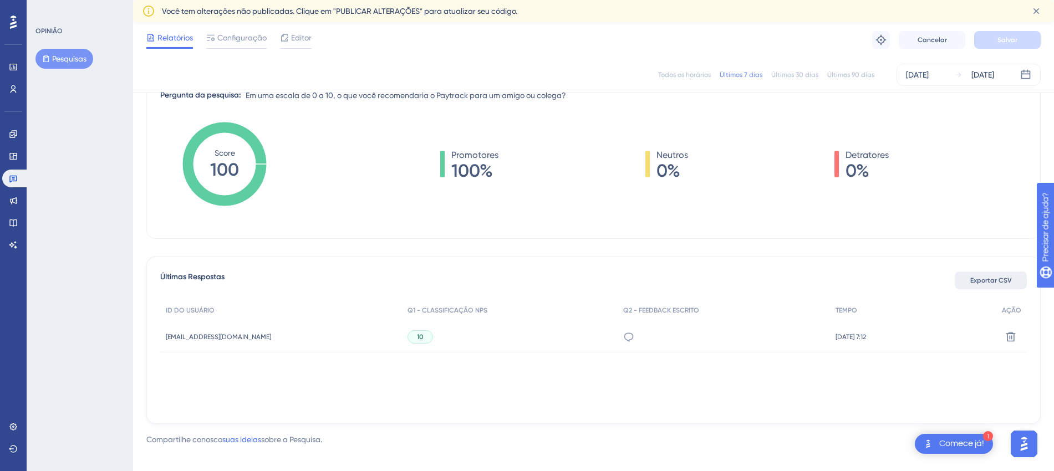
click at [851, 281] on font "Exportar CSV" at bounding box center [992, 281] width 42 height 8
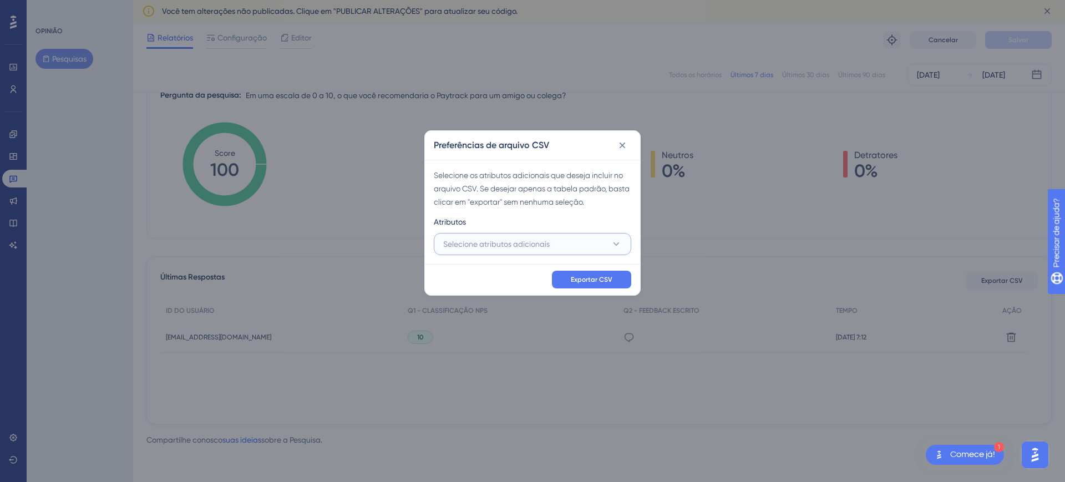
click at [503, 234] on button "Selecione atributos adicionais" at bounding box center [532, 244] width 197 height 22
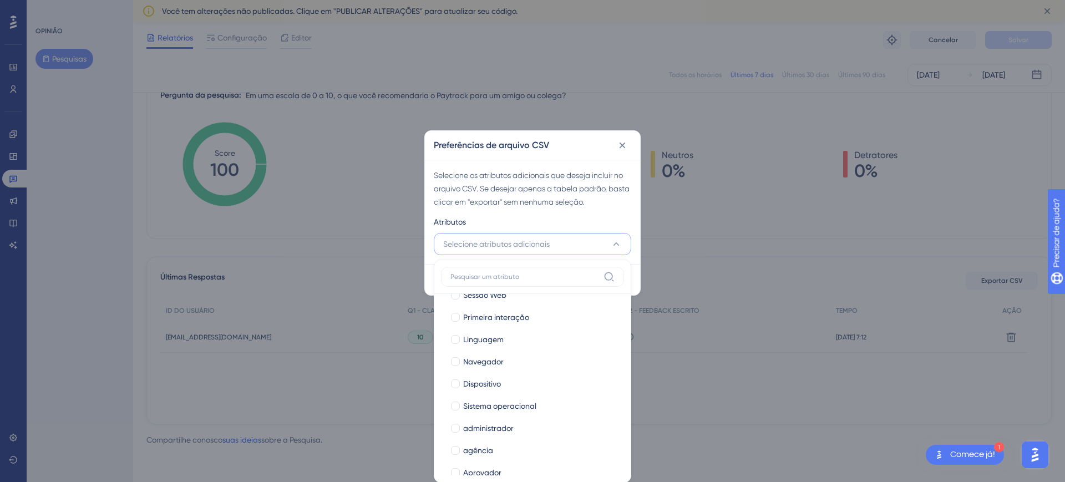
scroll to position [139, 0]
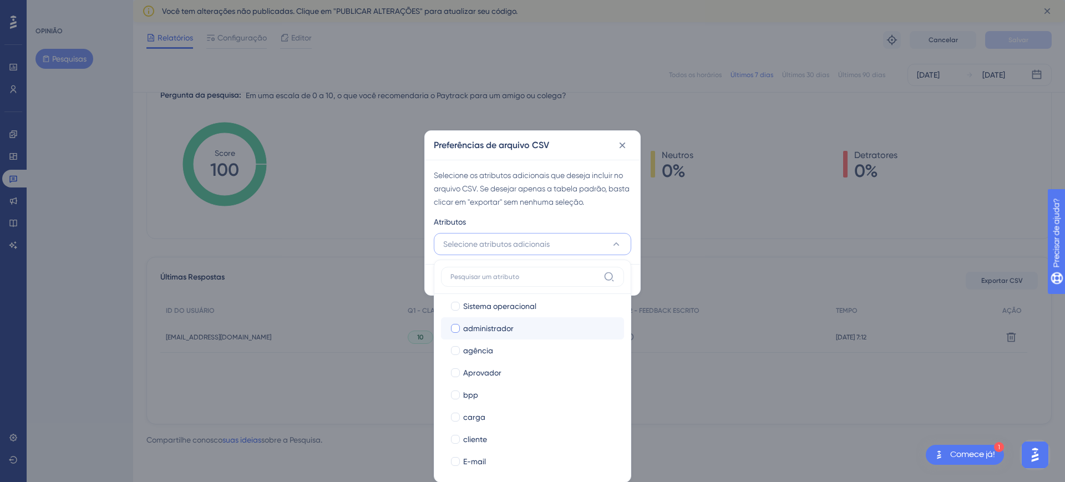
click at [498, 333] on span "administrador" at bounding box center [488, 328] width 50 height 13
checkbox input "true"
click at [504, 377] on div "Aprovador" at bounding box center [539, 372] width 152 height 13
checkbox input "true"
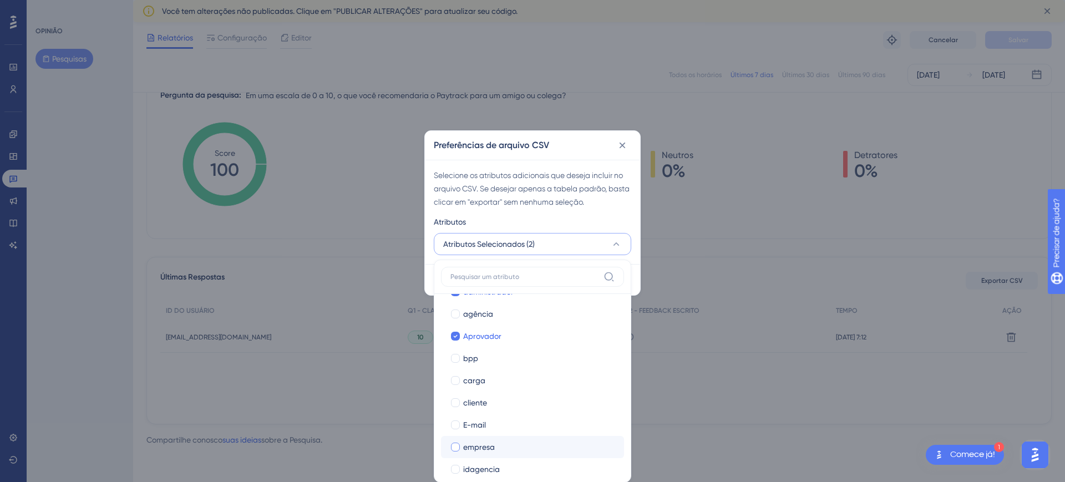
scroll to position [208, 0]
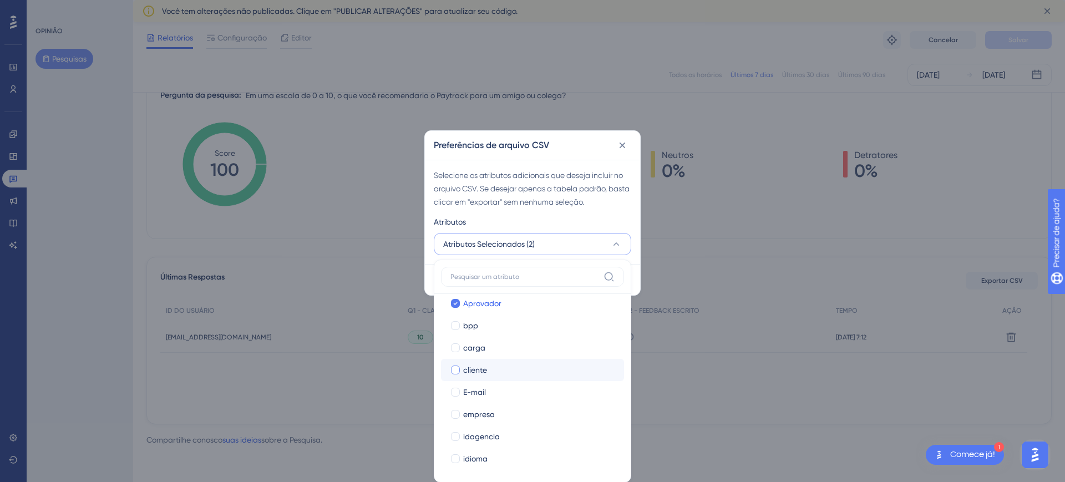
click at [484, 375] on span "cliente" at bounding box center [475, 369] width 24 height 13
checkbox input "true"
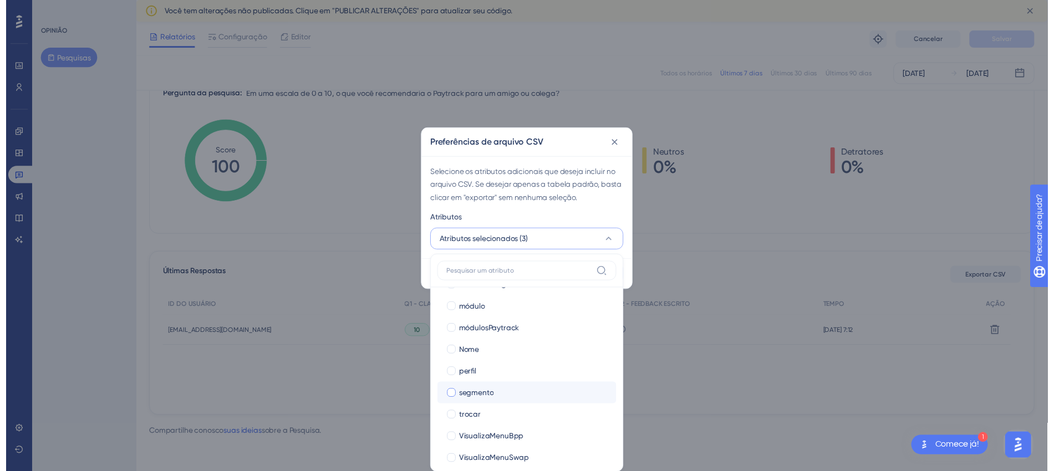
scroll to position [409, 0]
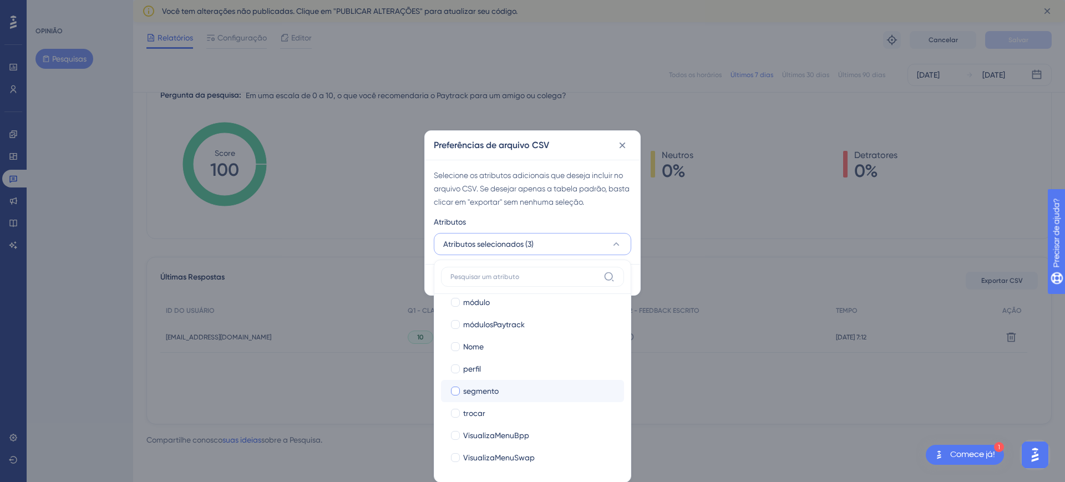
click at [512, 385] on div "segmento" at bounding box center [539, 390] width 152 height 13
checkbox input "true"
click at [592, 220] on div "Atributos" at bounding box center [532, 224] width 197 height 18
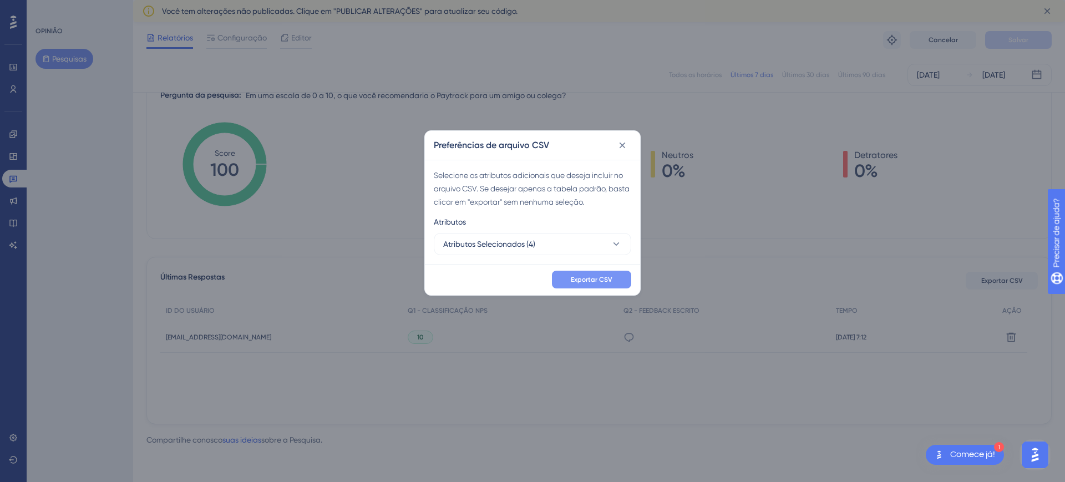
click at [592, 278] on font "Exportar CSV" at bounding box center [592, 280] width 42 height 8
